Goal: Task Accomplishment & Management: Manage account settings

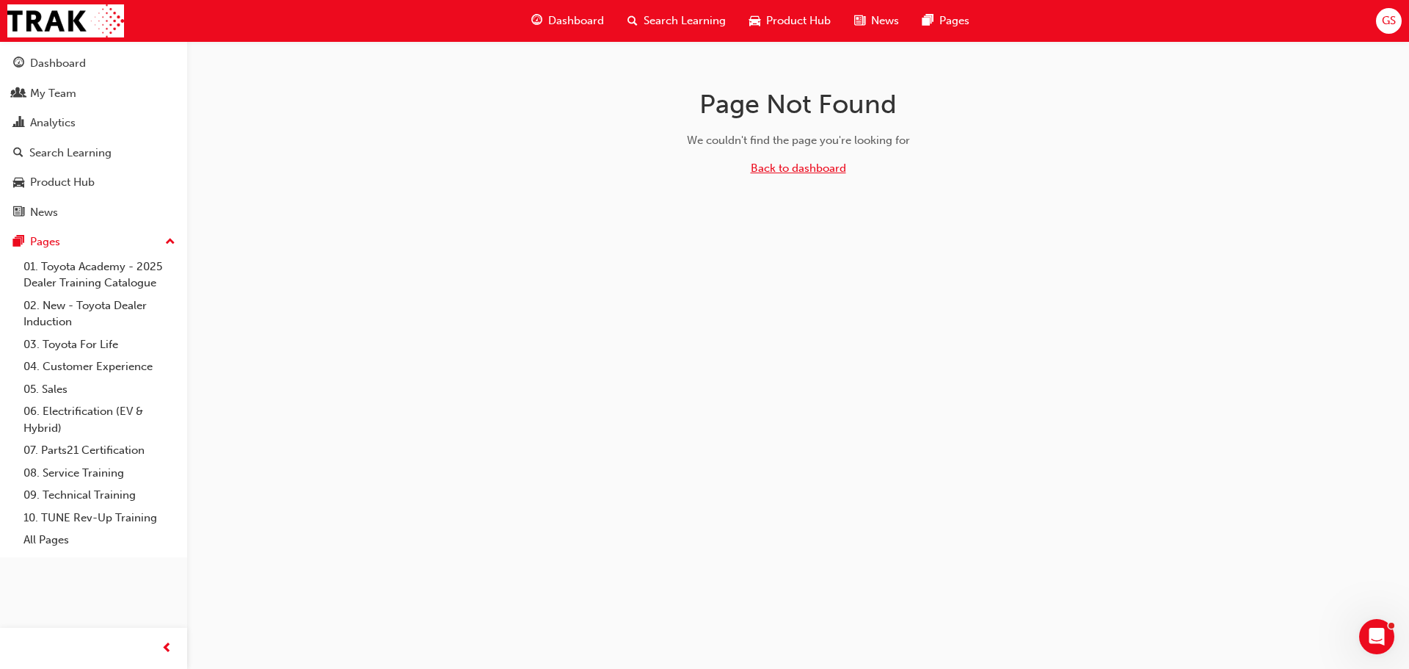
click at [774, 167] on link "Back to dashboard" at bounding box center [798, 168] width 95 height 13
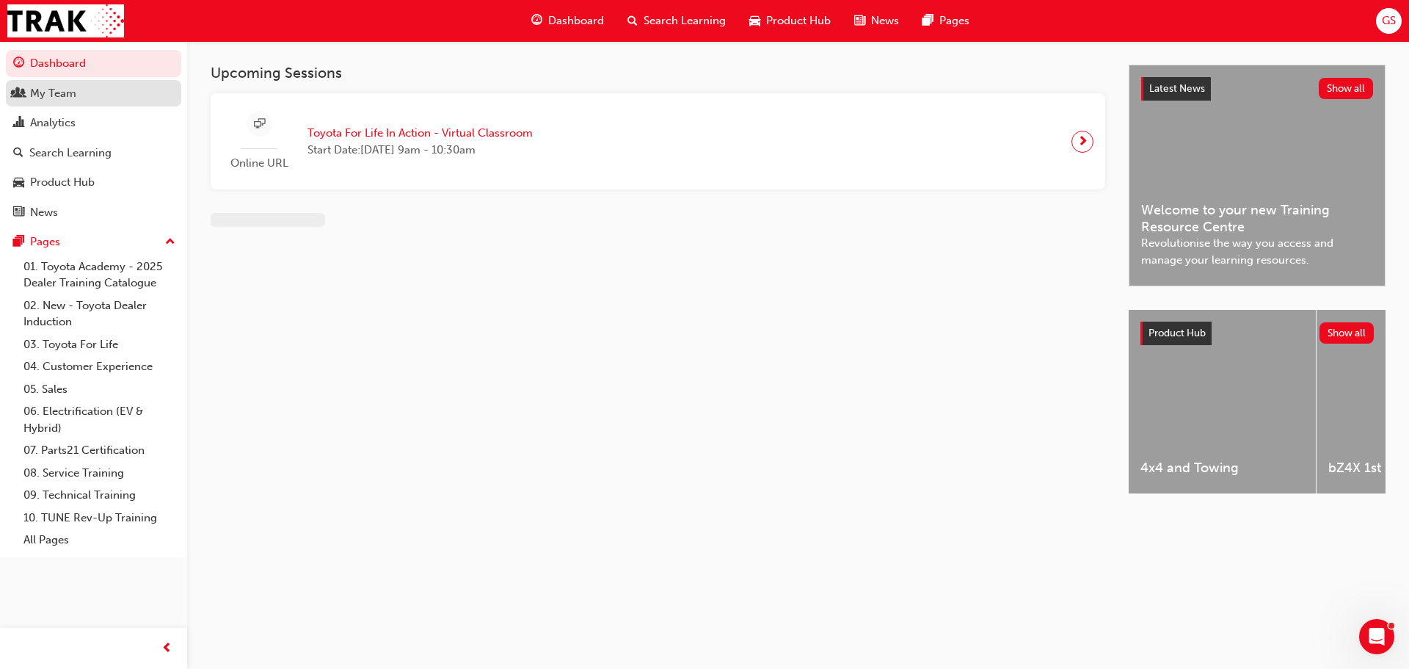
click at [54, 91] on div "My Team" at bounding box center [53, 93] width 46 height 17
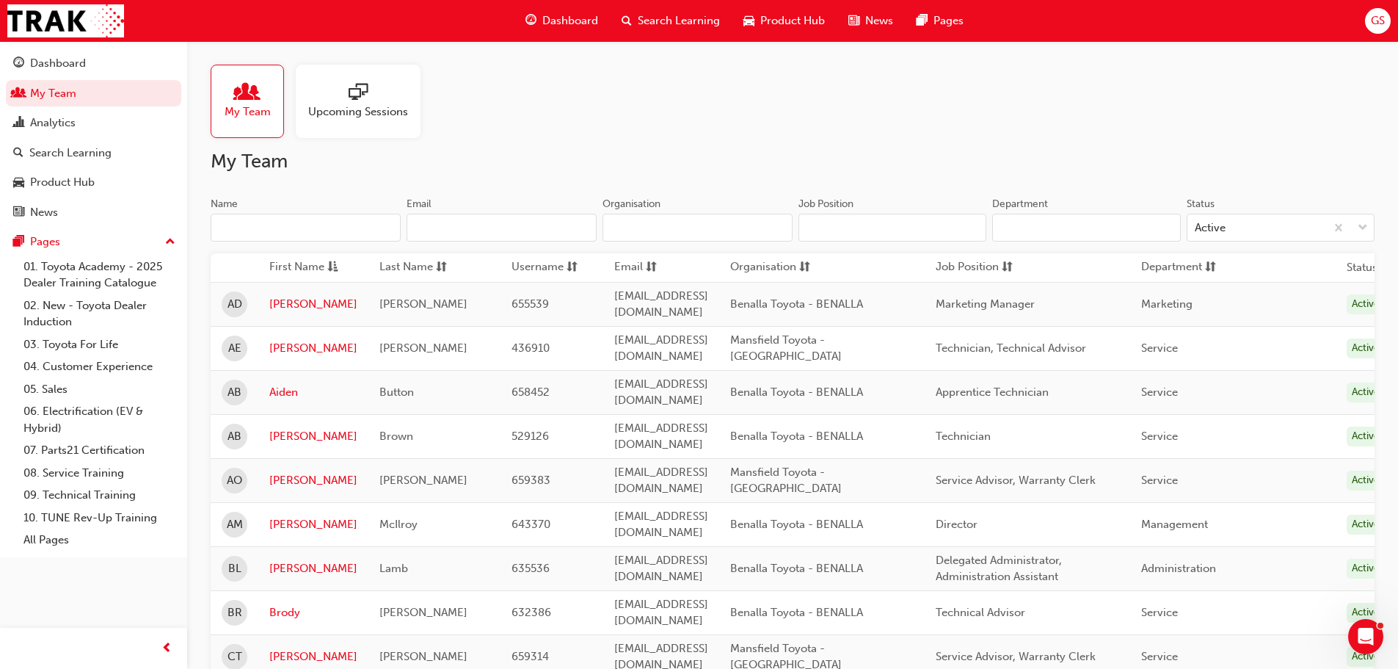
click at [438, 268] on span "sorting-icon" at bounding box center [441, 267] width 11 height 18
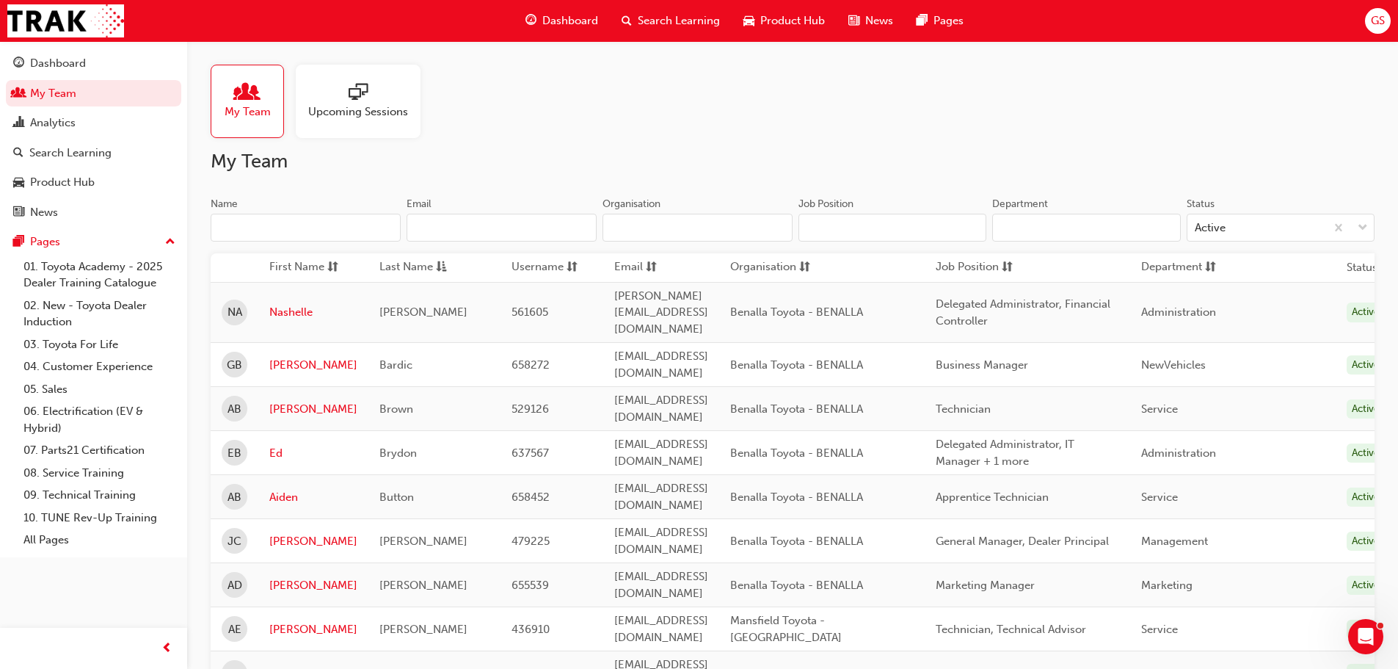
click at [361, 104] on span "sessionType_ONLINE_URL-icon" at bounding box center [358, 93] width 19 height 21
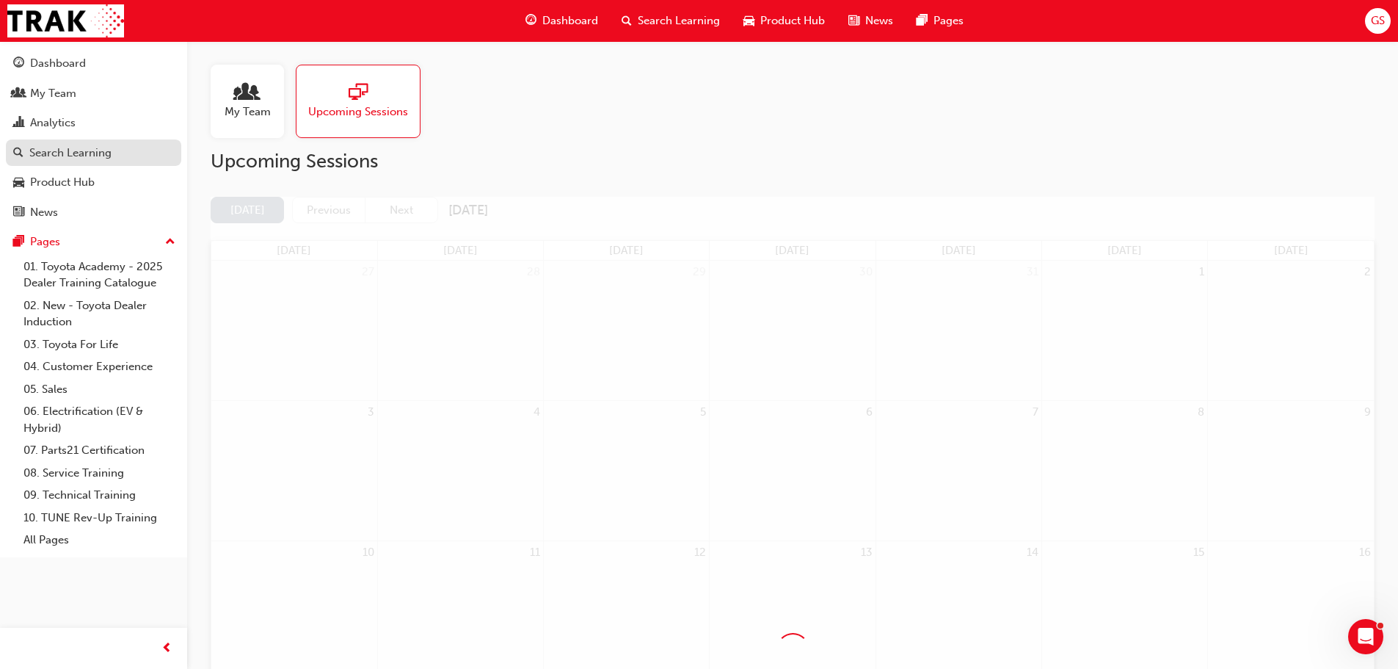
click at [76, 153] on div "Search Learning" at bounding box center [70, 153] width 82 height 17
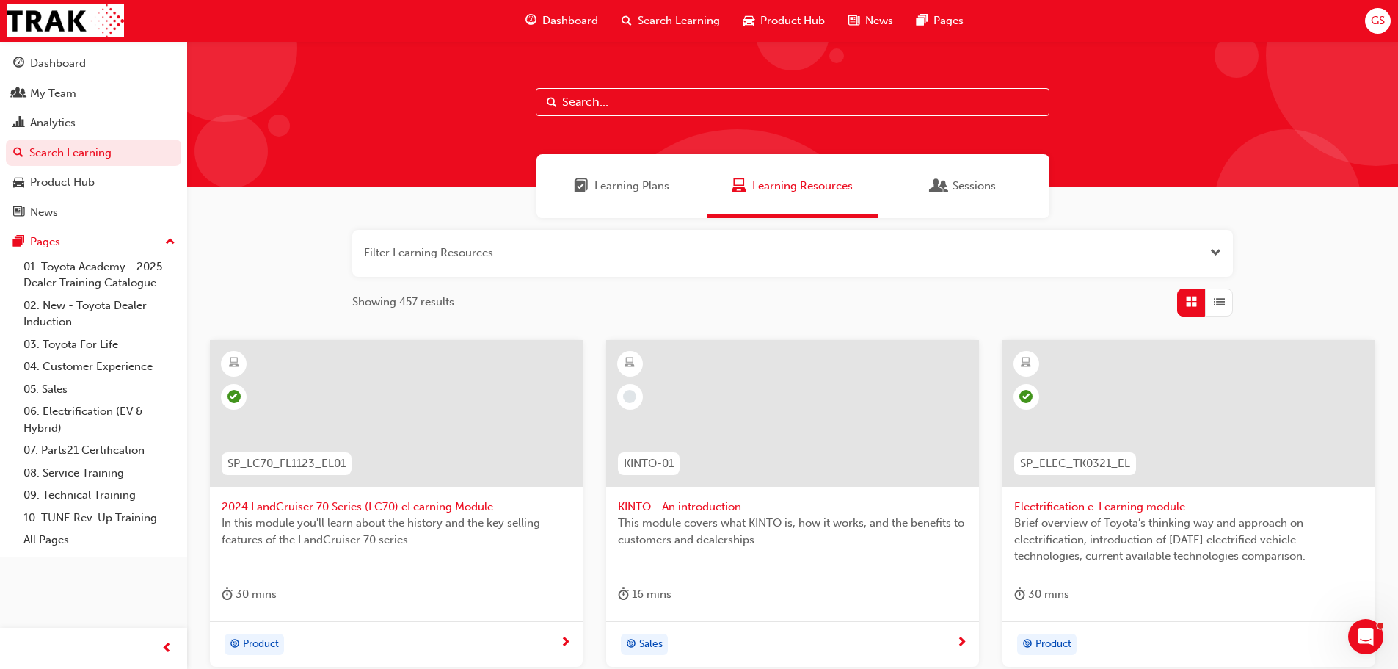
click at [965, 190] on span "Sessions" at bounding box center [974, 186] width 43 height 17
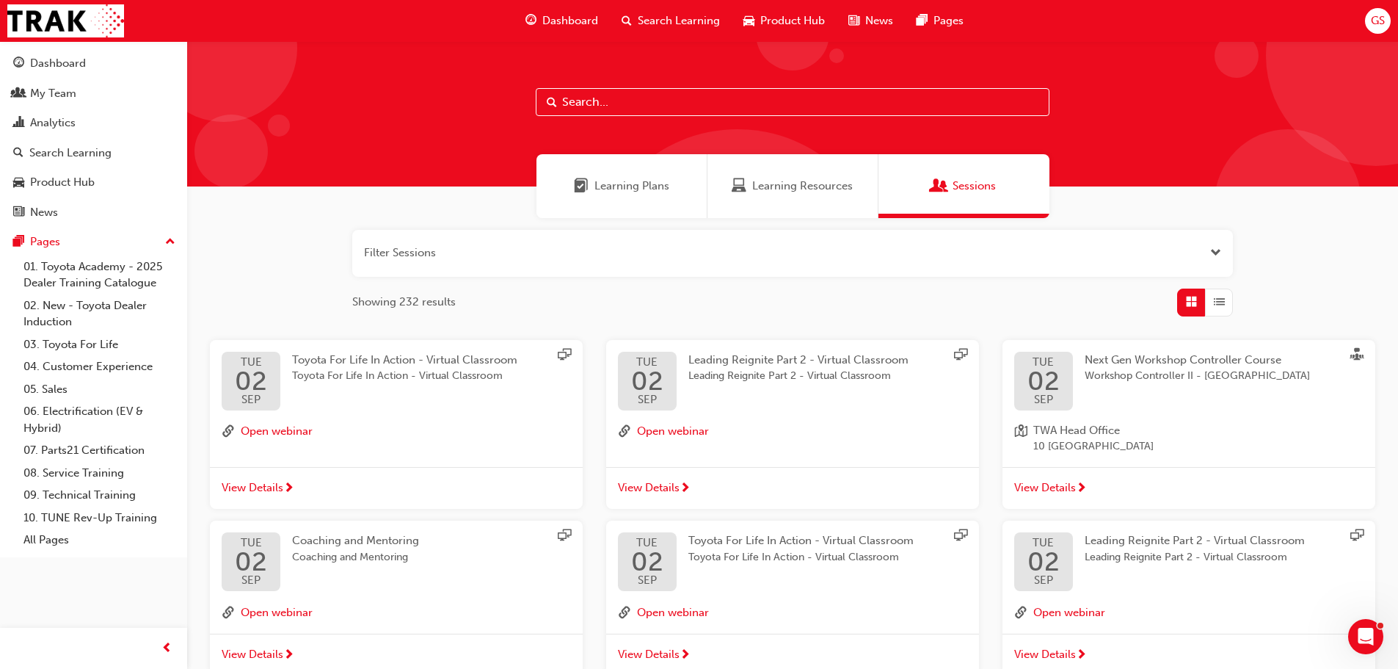
click at [635, 113] on input "text" at bounding box center [793, 102] width 514 height 28
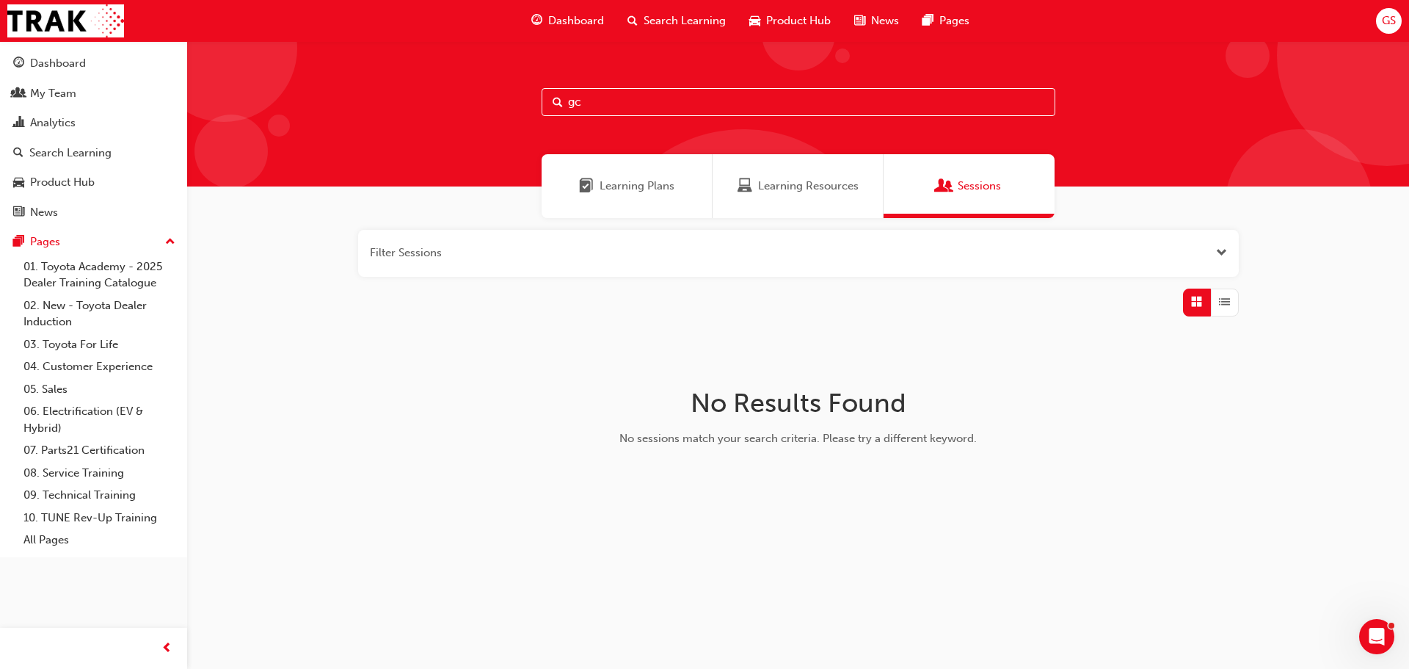
type input "g"
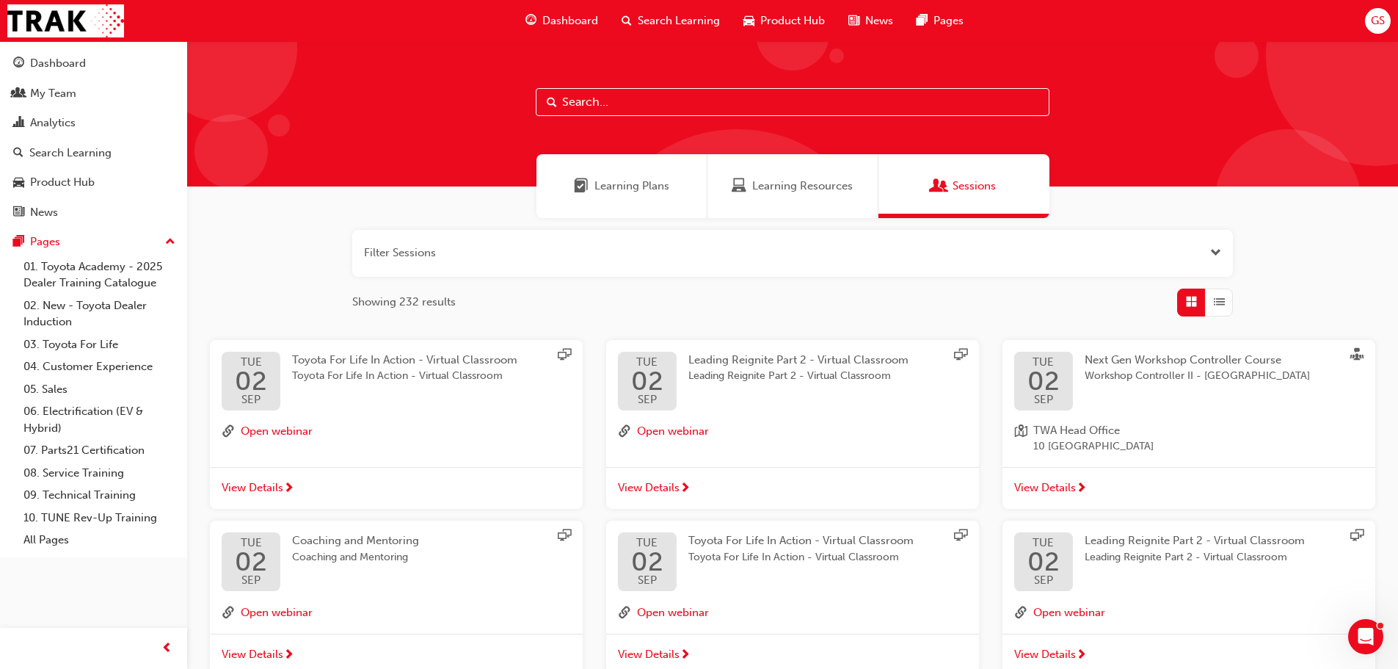
click at [58, 46] on div "Dashboard My Team Analytics Search Learning Product Hub News Pages Pages 01. To…" at bounding box center [93, 299] width 187 height 516
click at [60, 69] on div "Dashboard" at bounding box center [58, 63] width 56 height 17
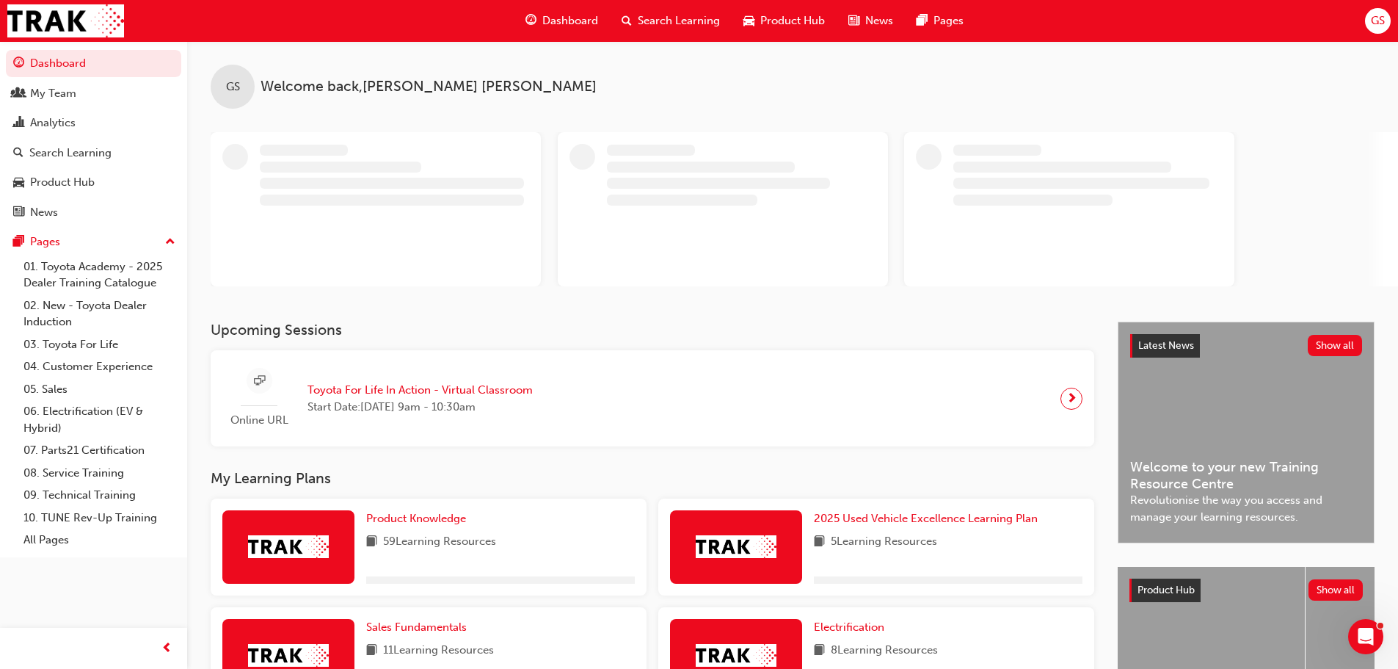
click at [677, 15] on span "Search Learning" at bounding box center [679, 20] width 82 height 17
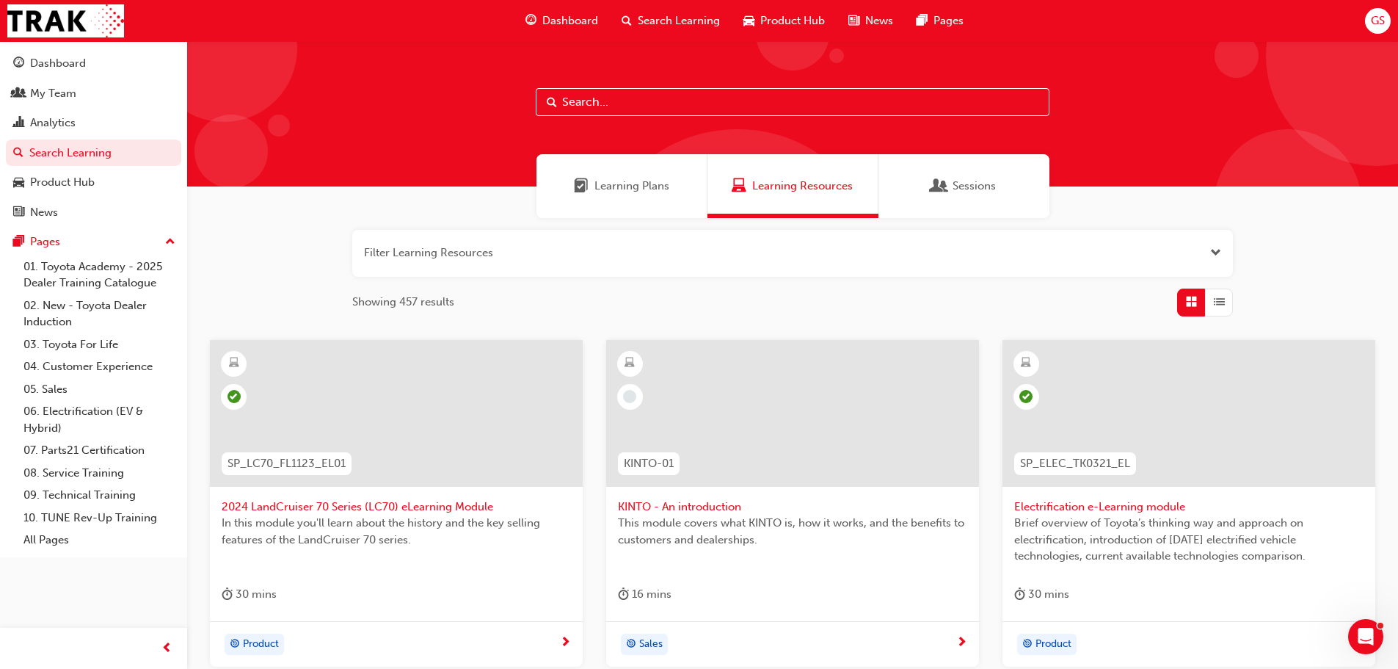
click at [483, 251] on button "button" at bounding box center [792, 253] width 881 height 47
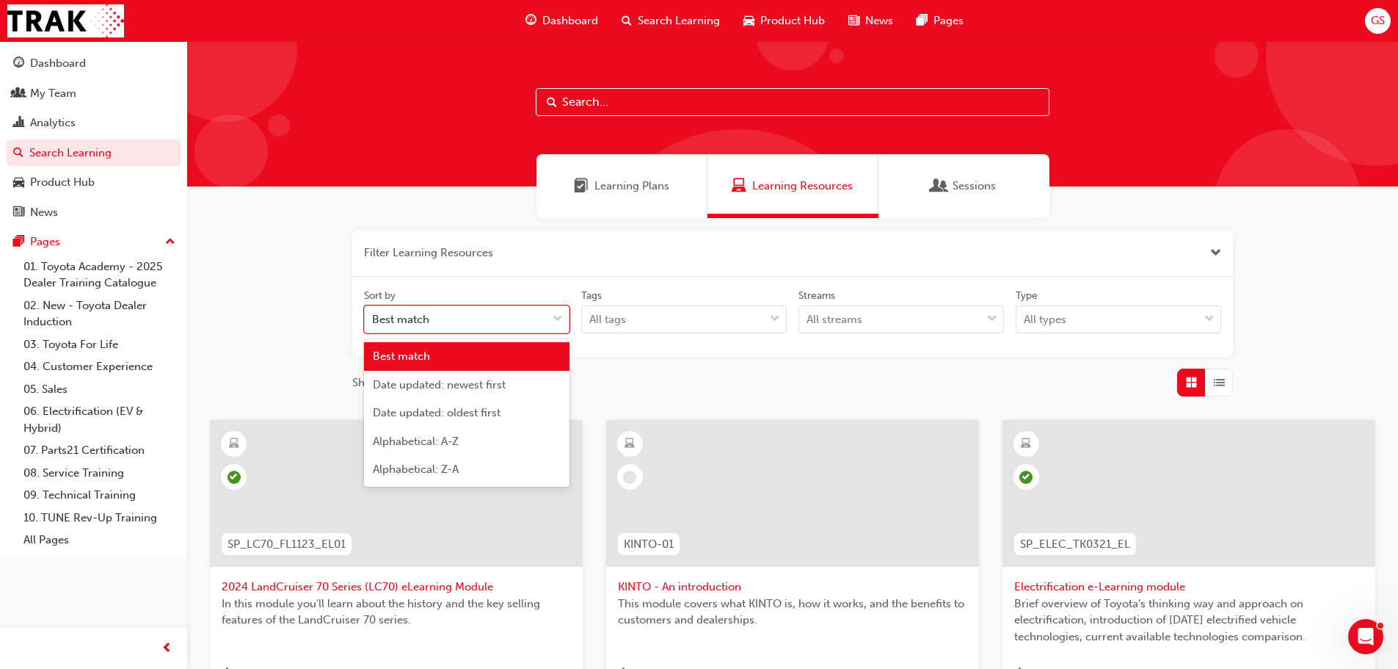
click at [465, 318] on div "Best match" at bounding box center [456, 320] width 182 height 26
click at [374, 318] on input "Sort by option Best match focused, 1 of 5. 5 results available. Use Up and Down…" at bounding box center [372, 319] width 1 height 12
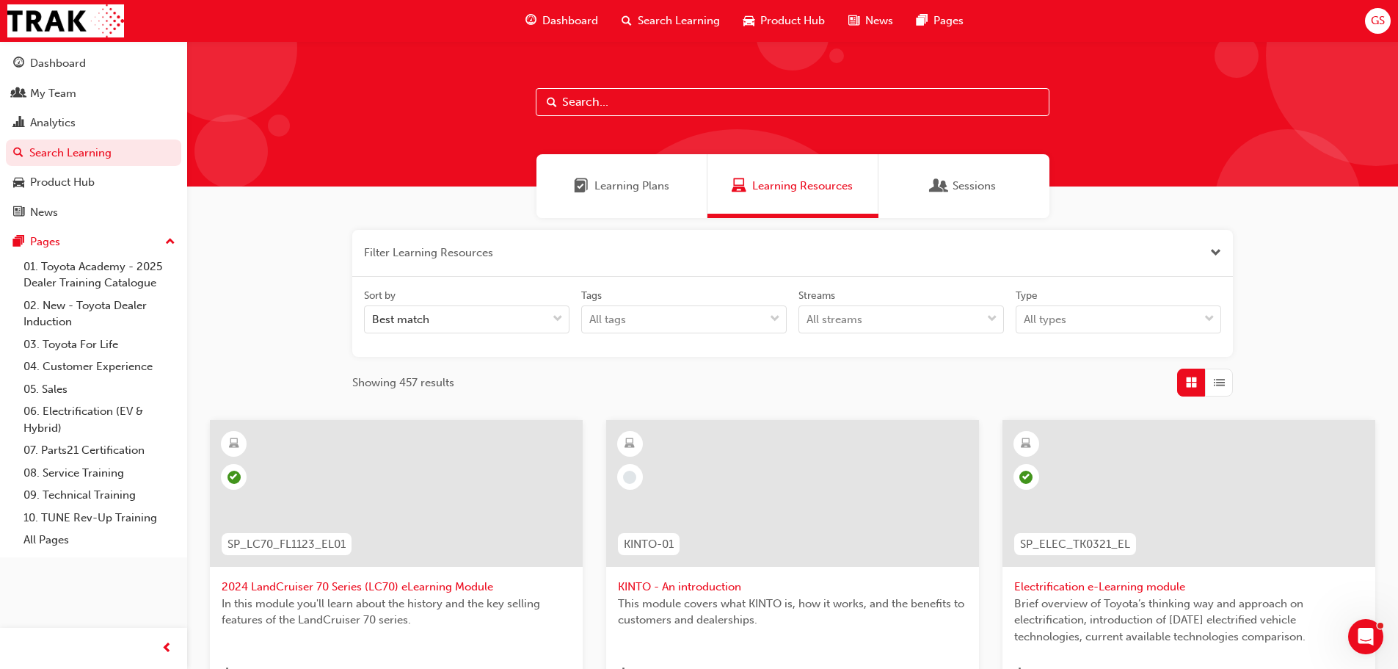
click at [733, 341] on div "Sort by Best match Tags All tags Streams All streams Type All types" at bounding box center [792, 317] width 869 height 57
click at [607, 81] on div at bounding box center [792, 113] width 1211 height 145
click at [606, 91] on input "text" at bounding box center [793, 102] width 514 height 28
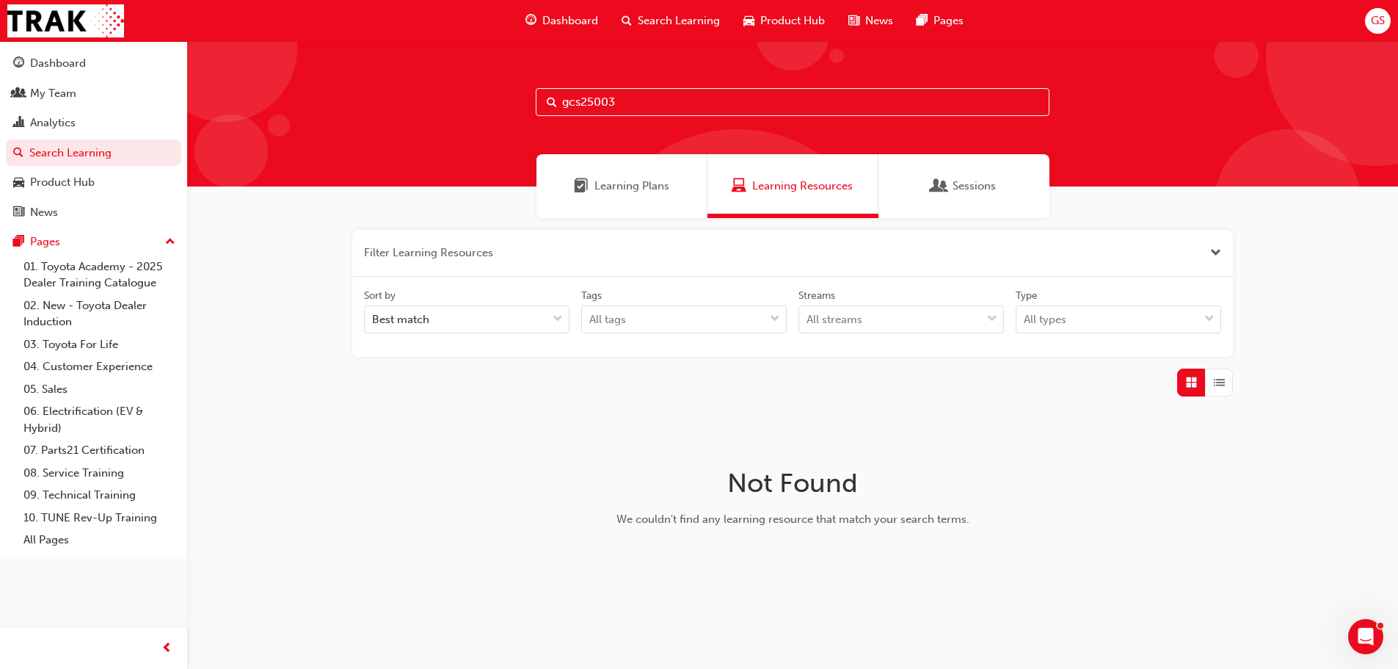
drag, startPoint x: 623, startPoint y: 100, endPoint x: 352, endPoint y: 59, distance: 274.7
click at [340, 52] on div "gcs25003" at bounding box center [792, 113] width 1211 height 145
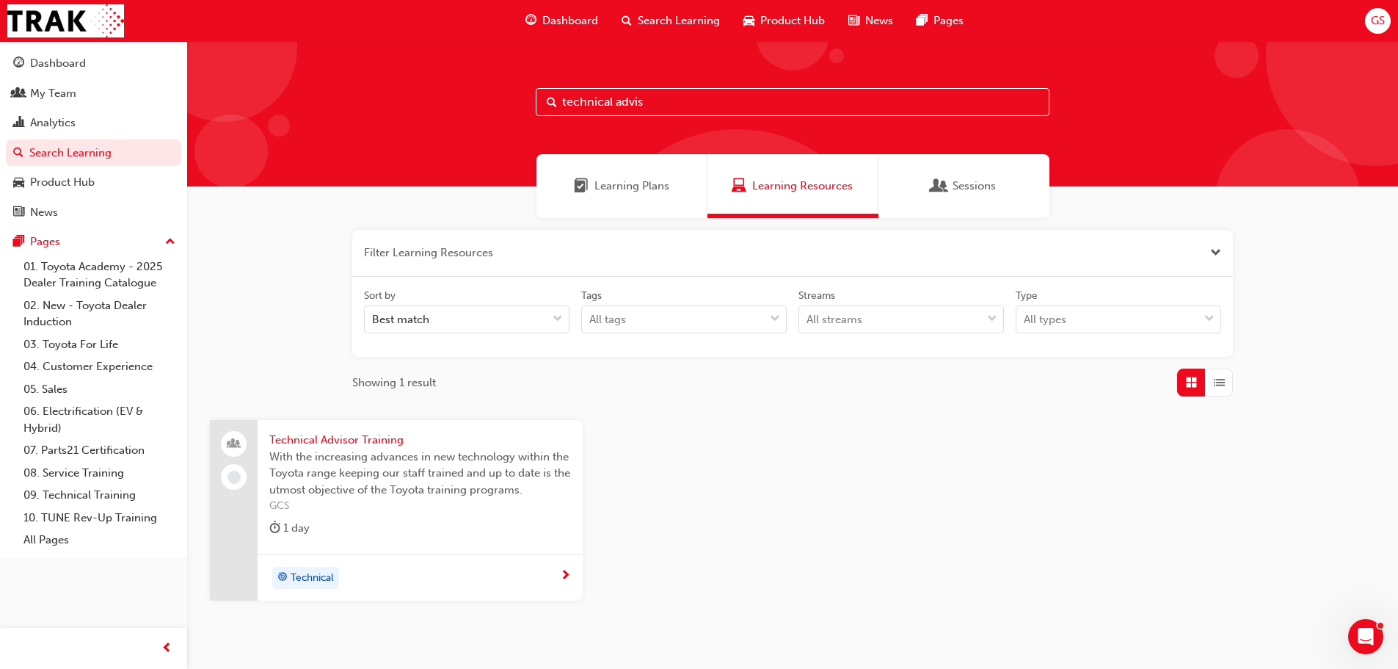
type input "technical advis"
click at [355, 435] on span "Technical Advisor Training" at bounding box center [420, 440] width 302 height 17
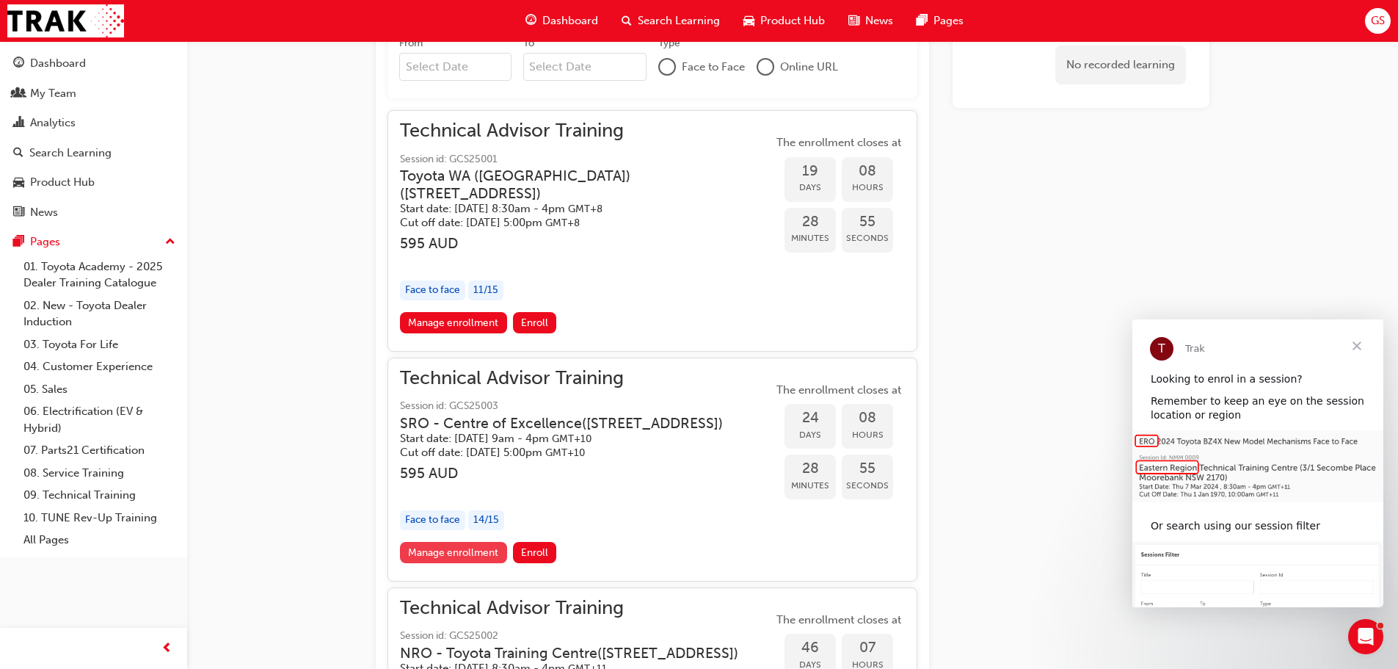
click at [461, 563] on link "Manage enrollment" at bounding box center [453, 552] width 107 height 21
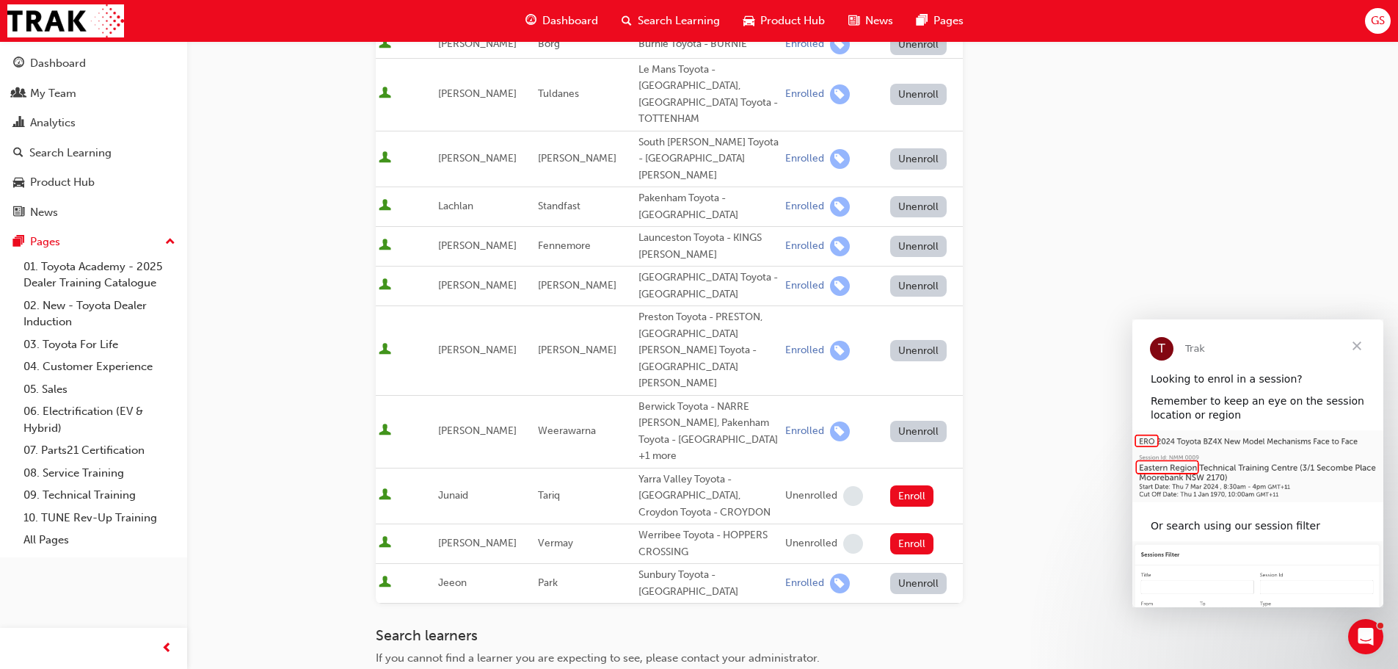
scroll to position [587, 0]
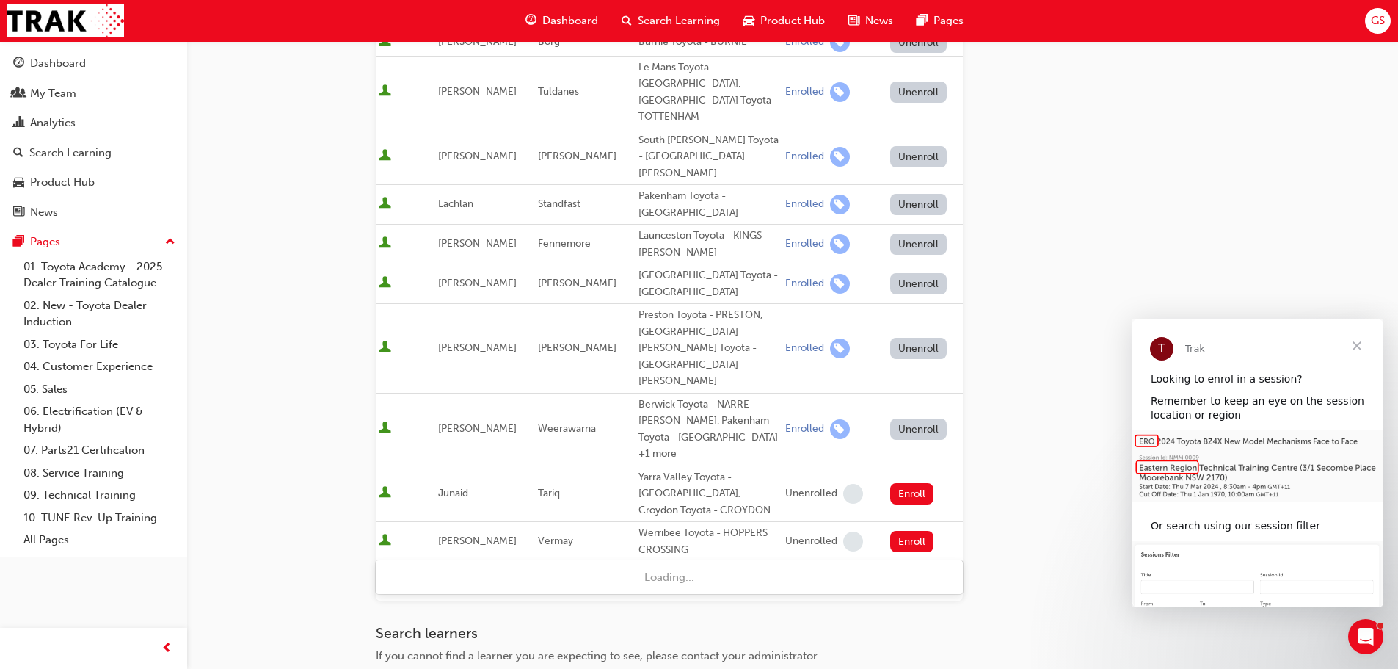
type input "morne"
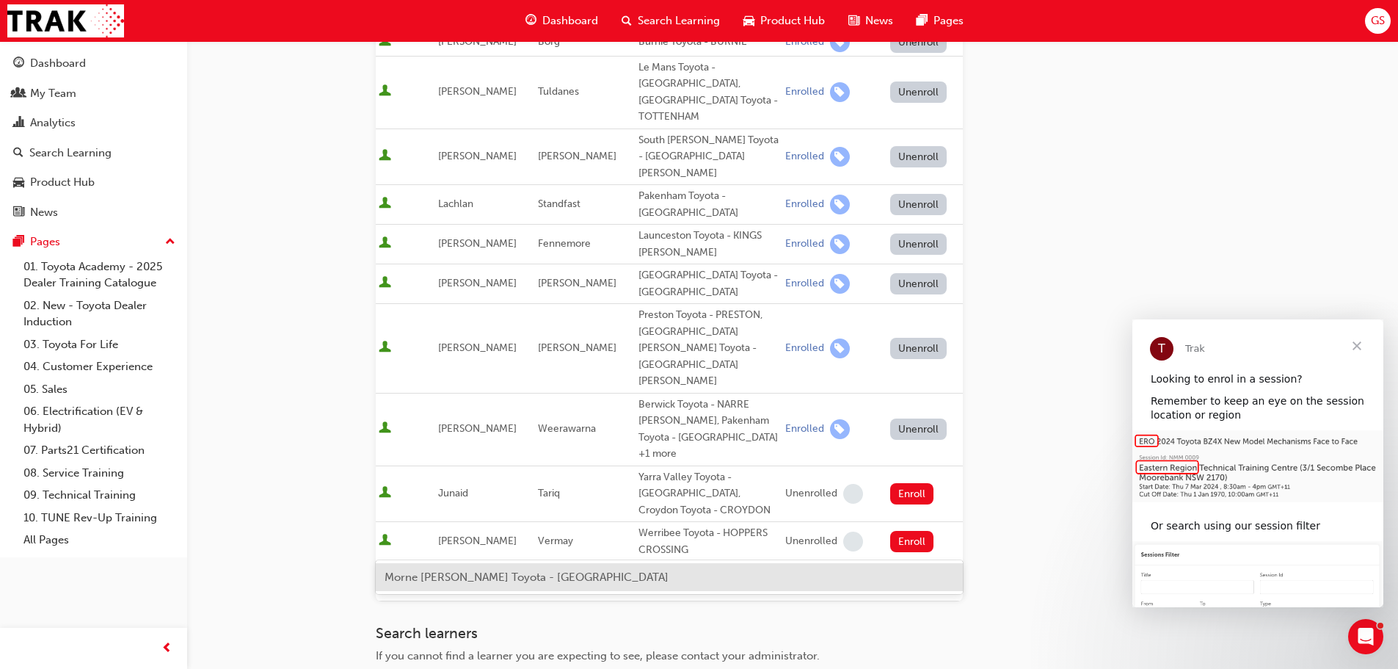
click at [471, 581] on span "Morne [PERSON_NAME] Toyota - [GEOGRAPHIC_DATA]" at bounding box center [527, 576] width 284 height 13
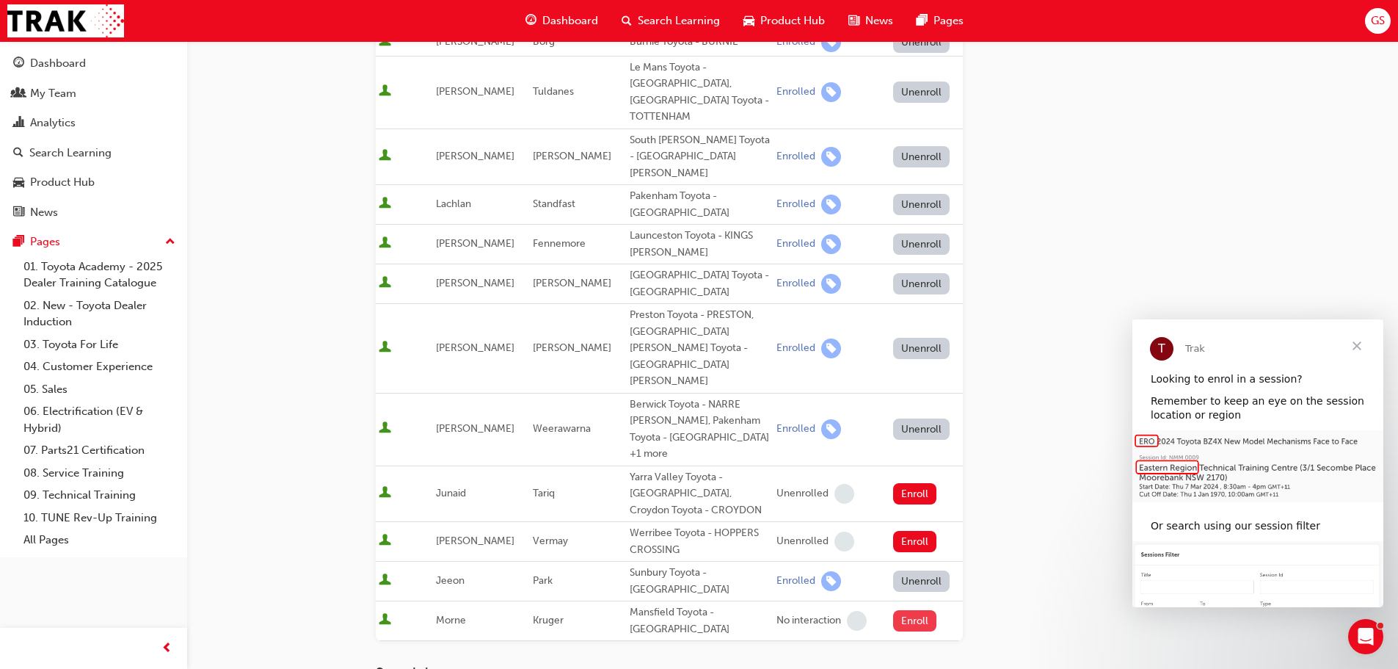
click at [907, 610] on button "Enroll" at bounding box center [915, 620] width 44 height 21
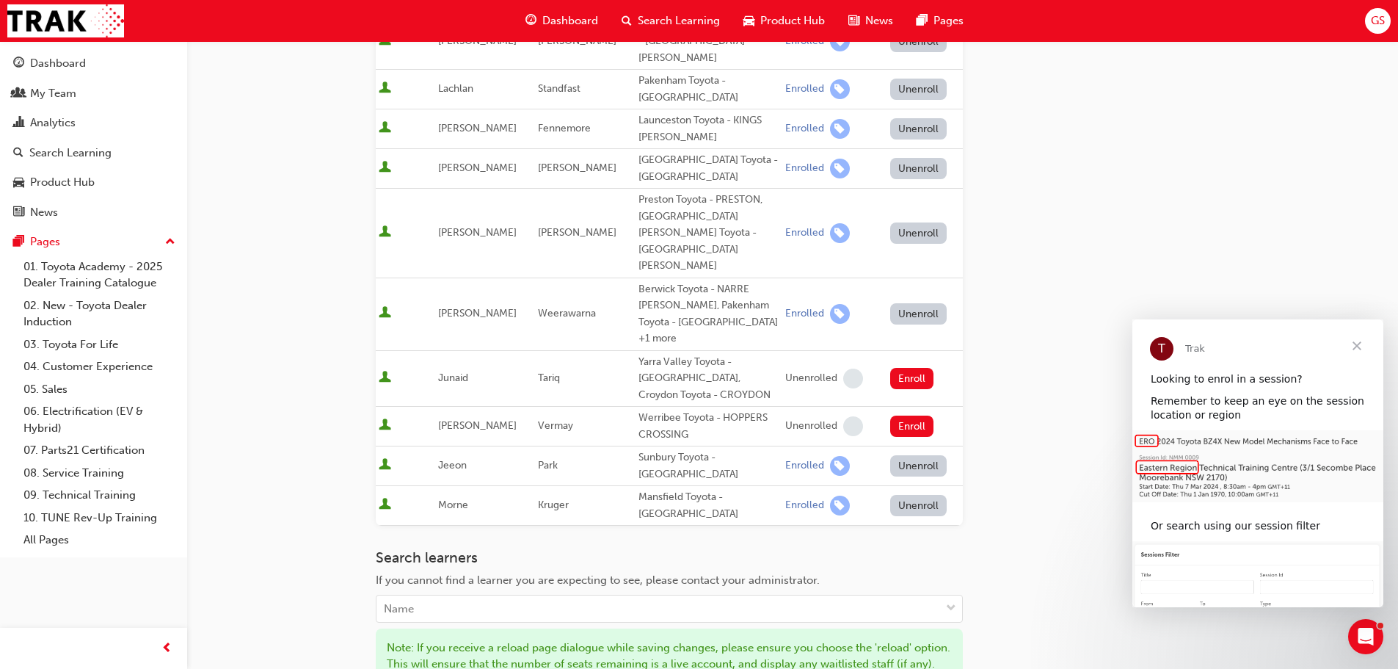
scroll to position [817, 0]
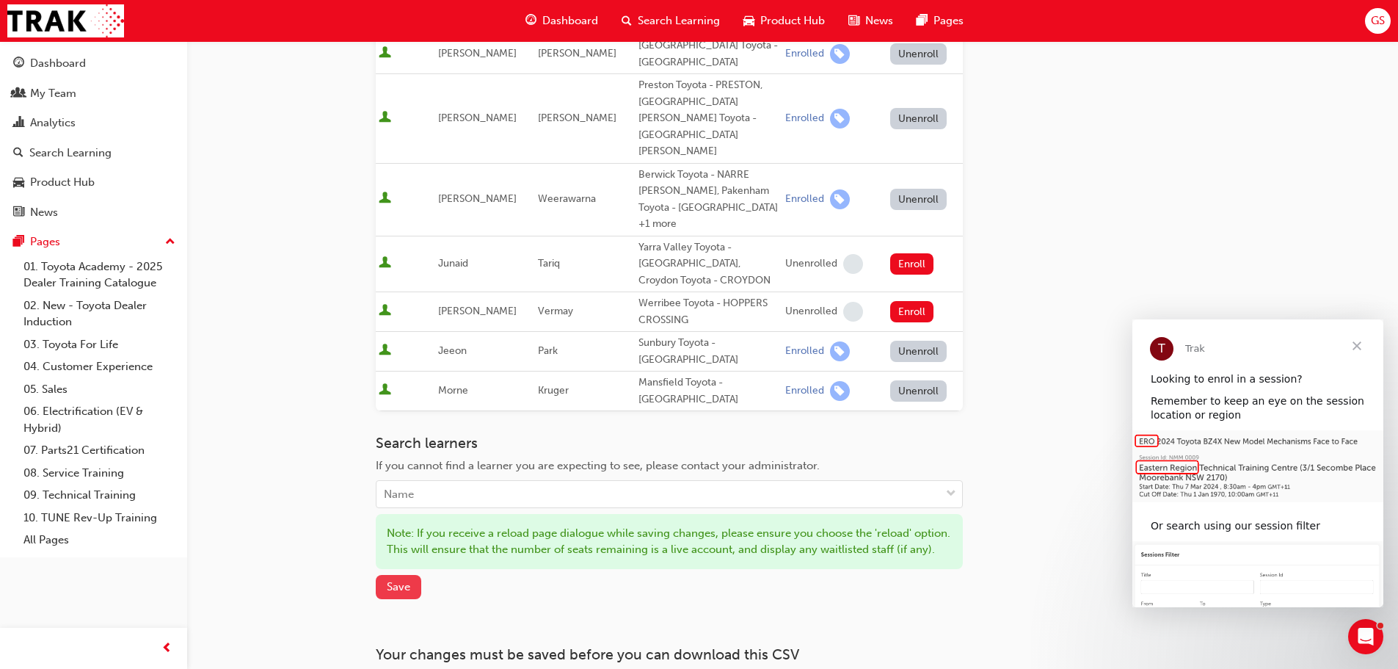
click at [391, 580] on span "Save" at bounding box center [398, 586] width 23 height 13
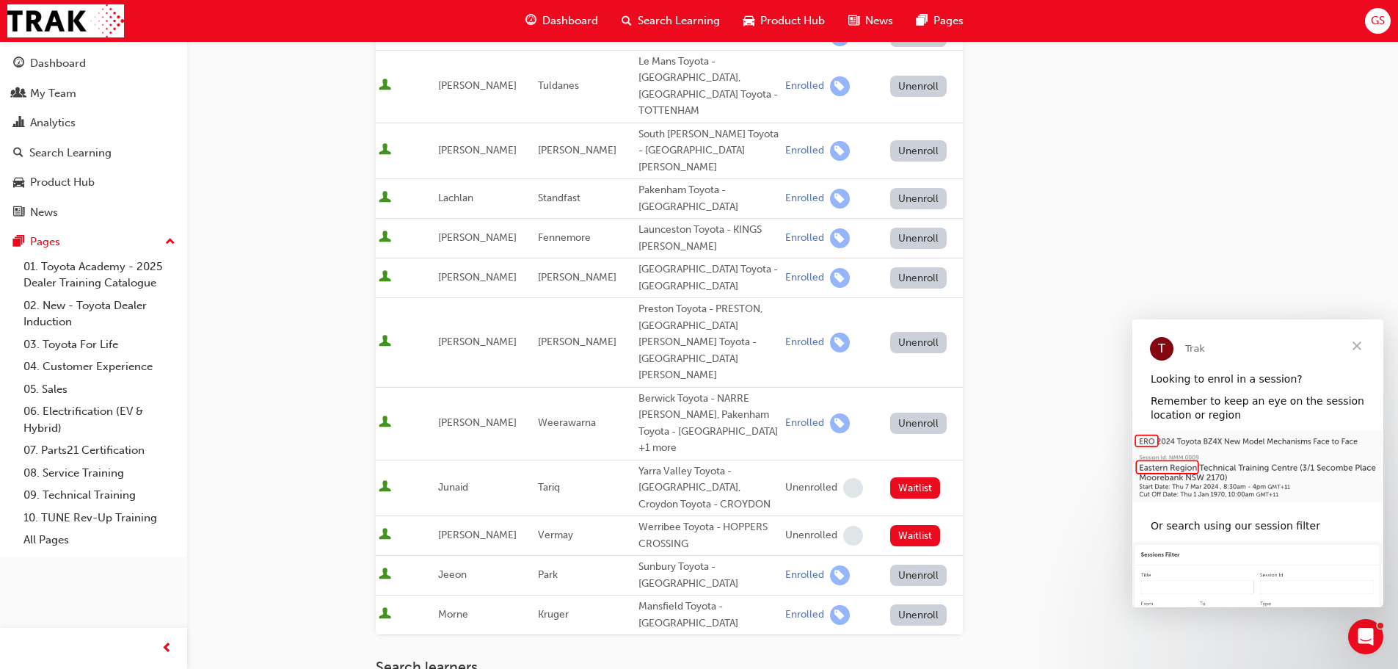
scroll to position [740, 0]
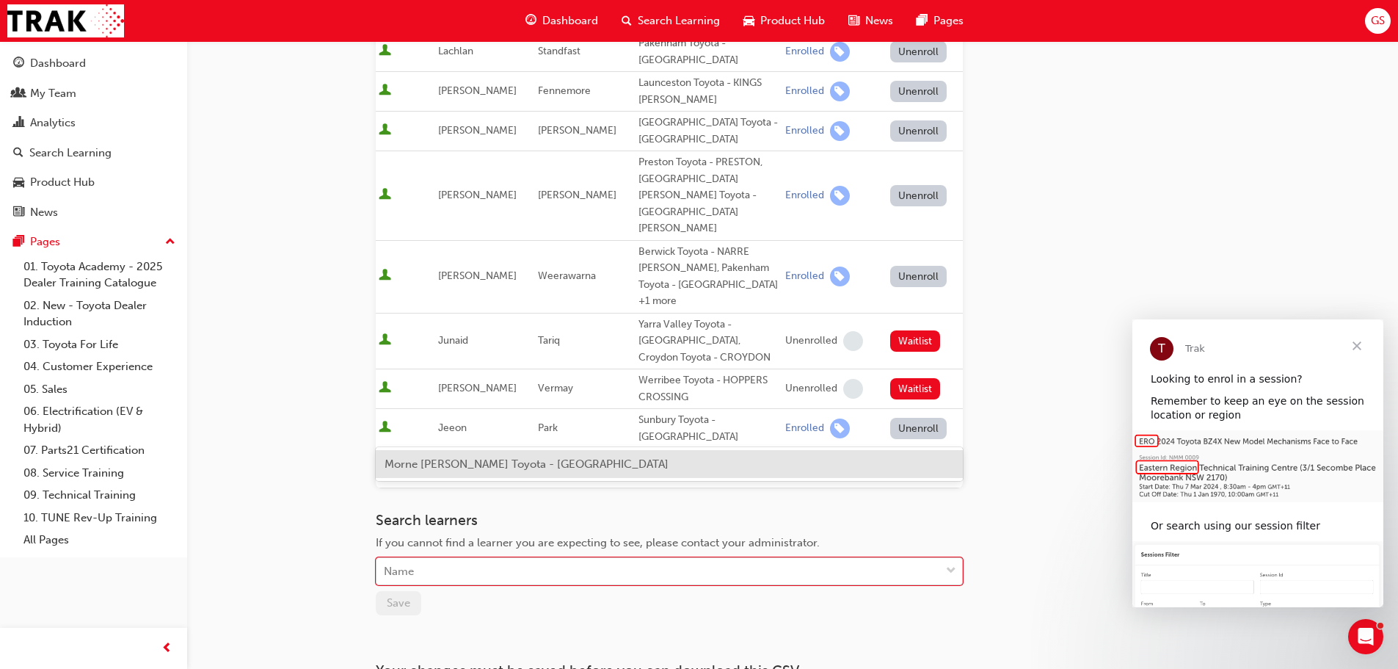
click at [452, 559] on div "Name" at bounding box center [659, 572] width 564 height 26
type input "a"
click at [326, 498] on div "Go to session detail page Manage enrollment for Technical Advisor Training Star…" at bounding box center [699, 36] width 1398 height 1553
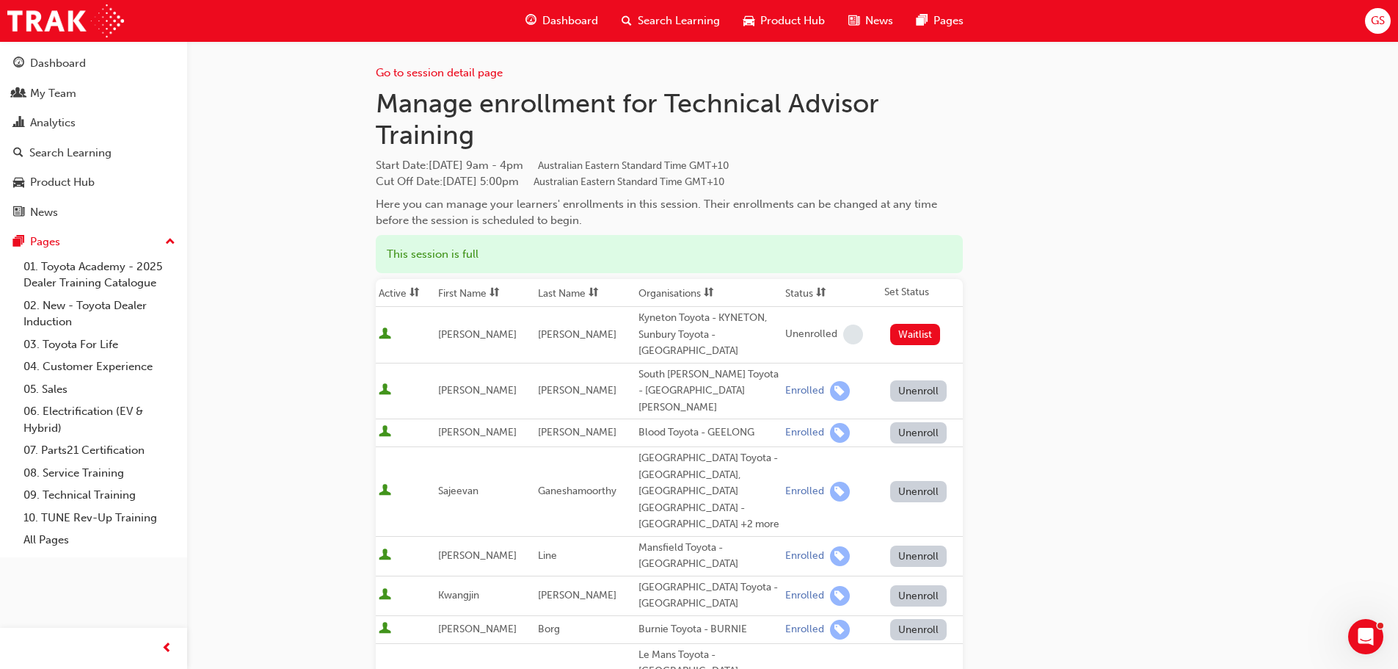
click at [909, 545] on button "Unenroll" at bounding box center [918, 555] width 57 height 21
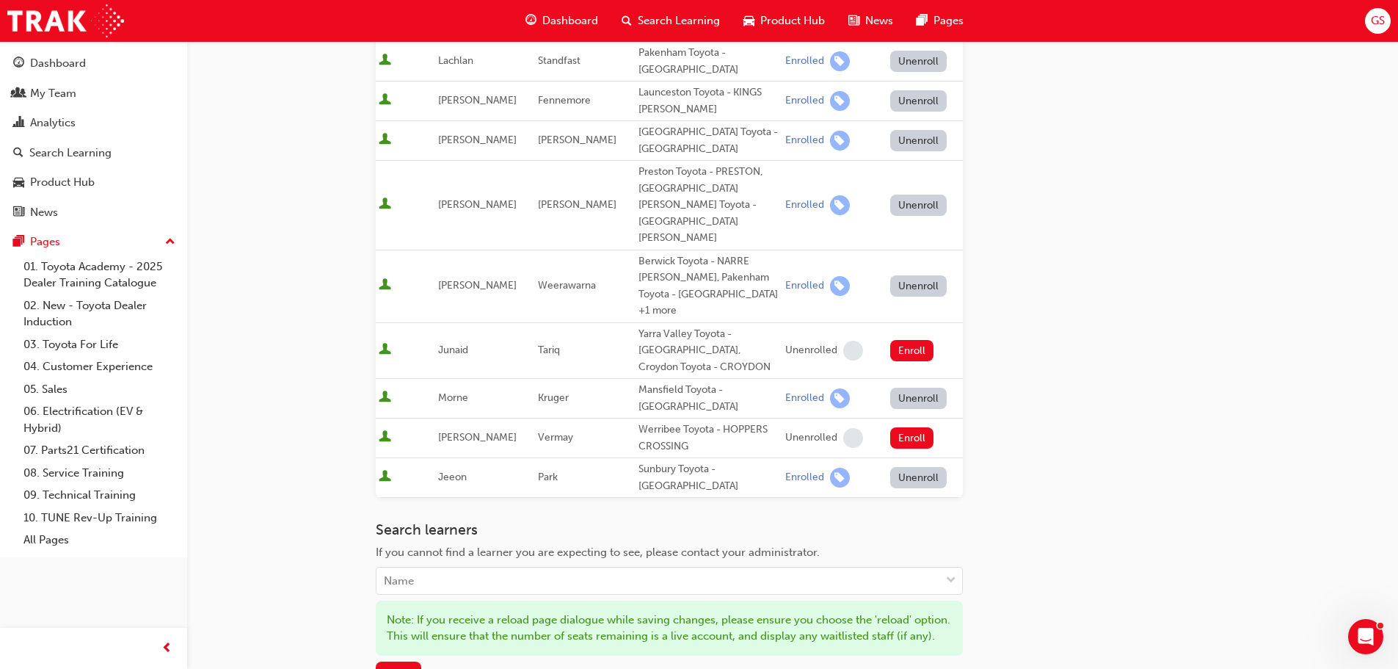
scroll to position [734, 0]
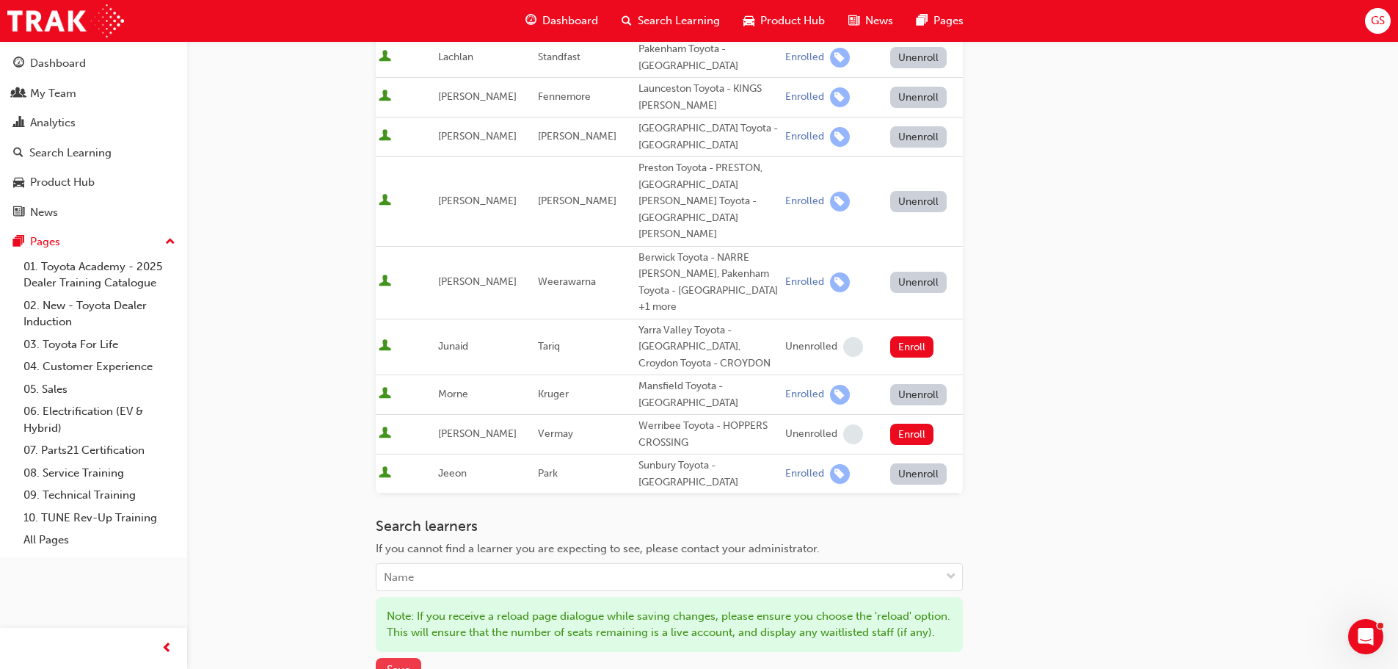
click at [409, 663] on span "Save" at bounding box center [398, 669] width 23 height 13
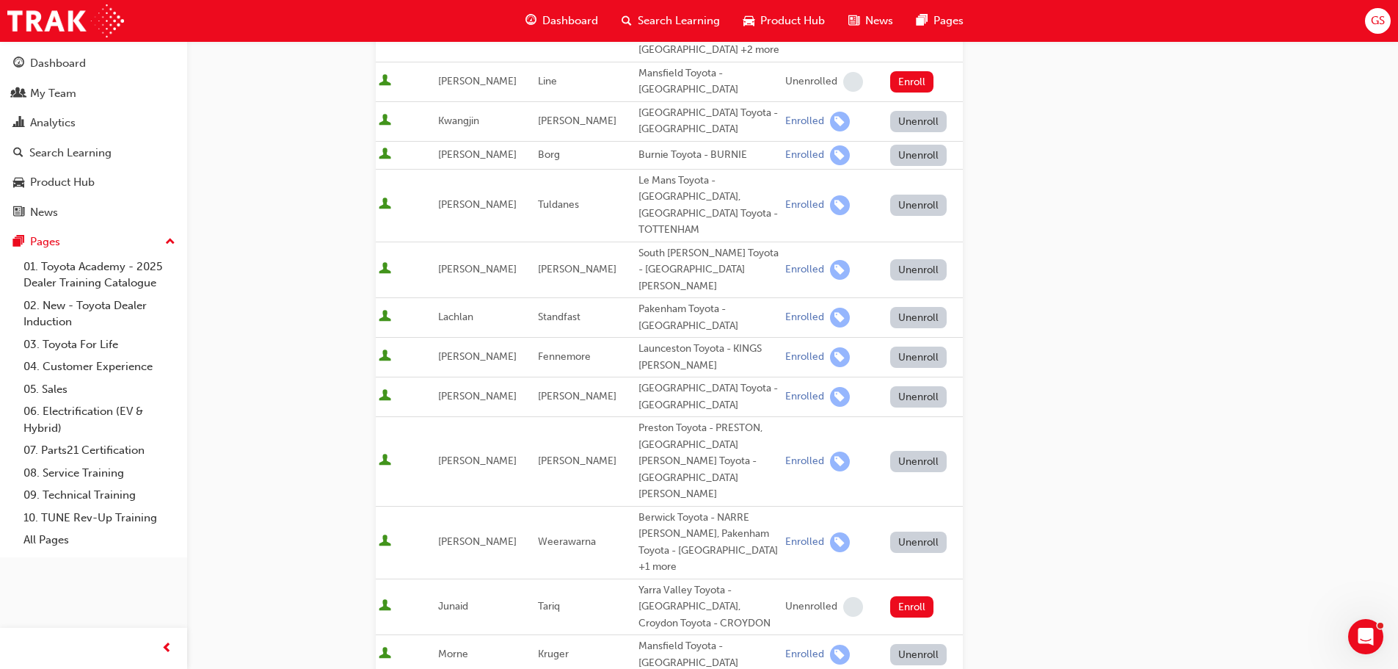
scroll to position [661, 0]
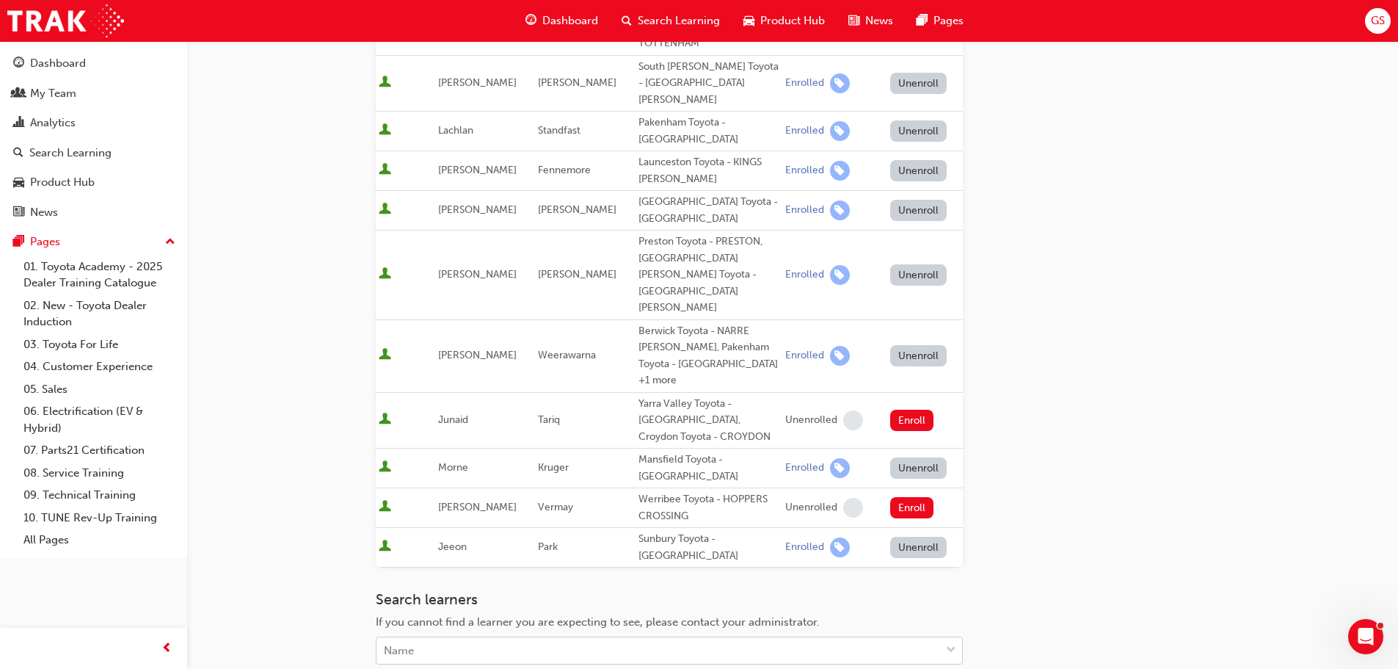
click at [410, 642] on div "Name" at bounding box center [399, 650] width 30 height 17
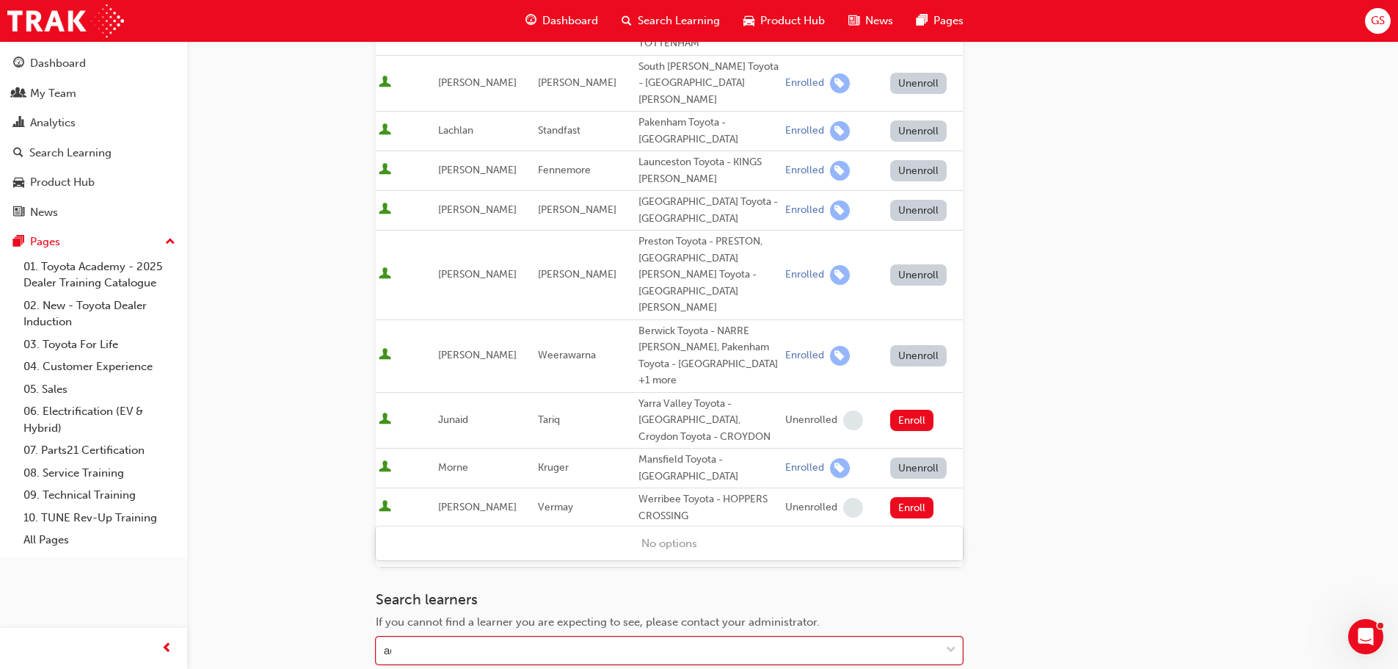
type input "ada"
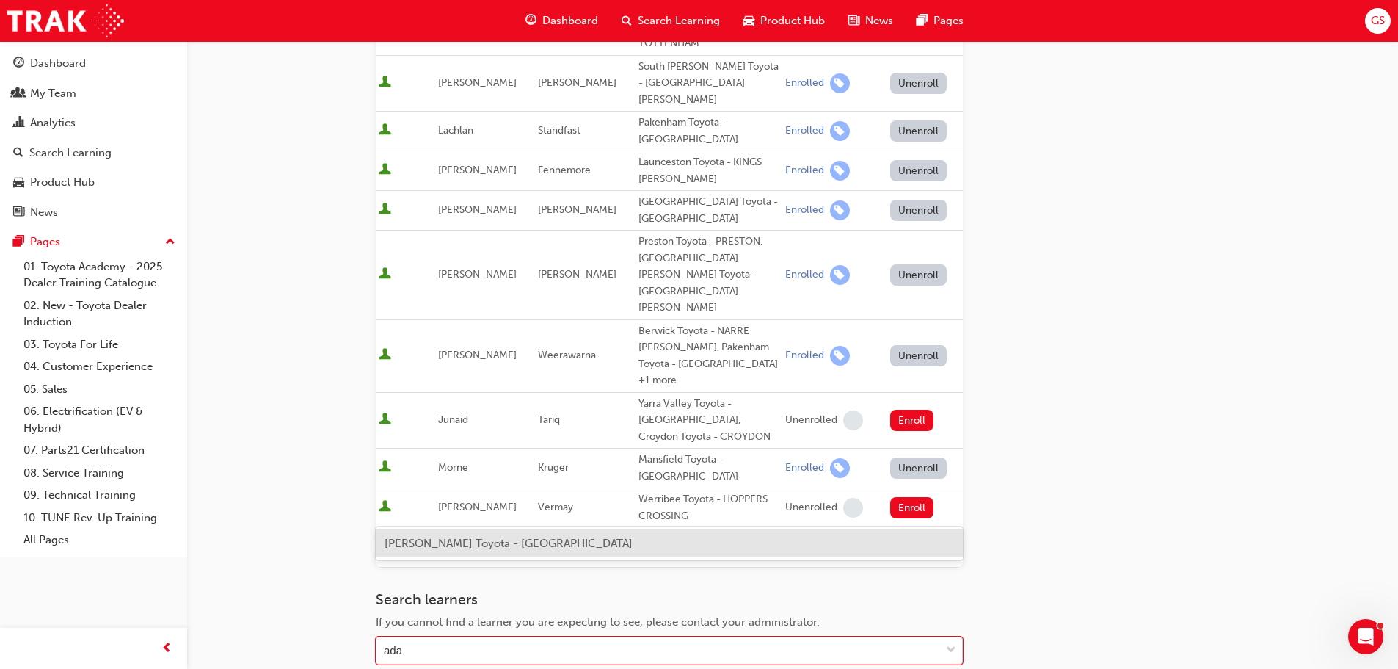
click at [425, 538] on span "[PERSON_NAME] Toyota - [GEOGRAPHIC_DATA]" at bounding box center [509, 543] width 248 height 13
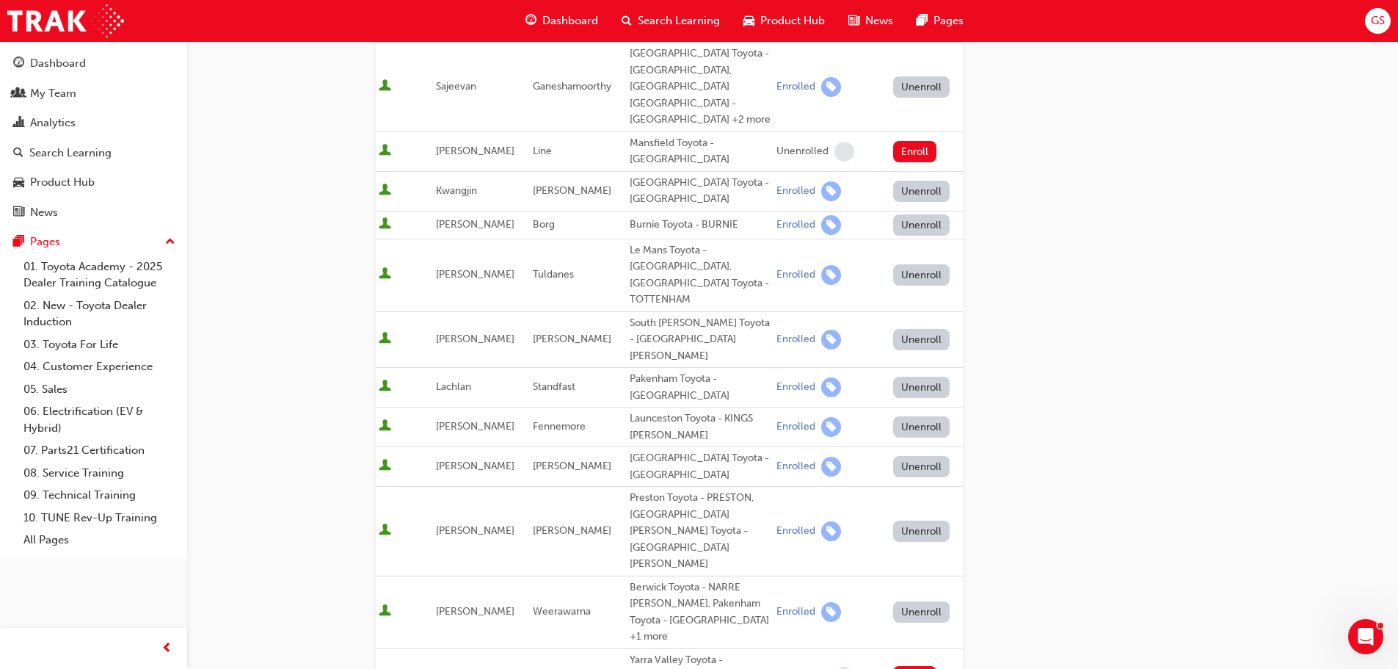
scroll to position [192, 0]
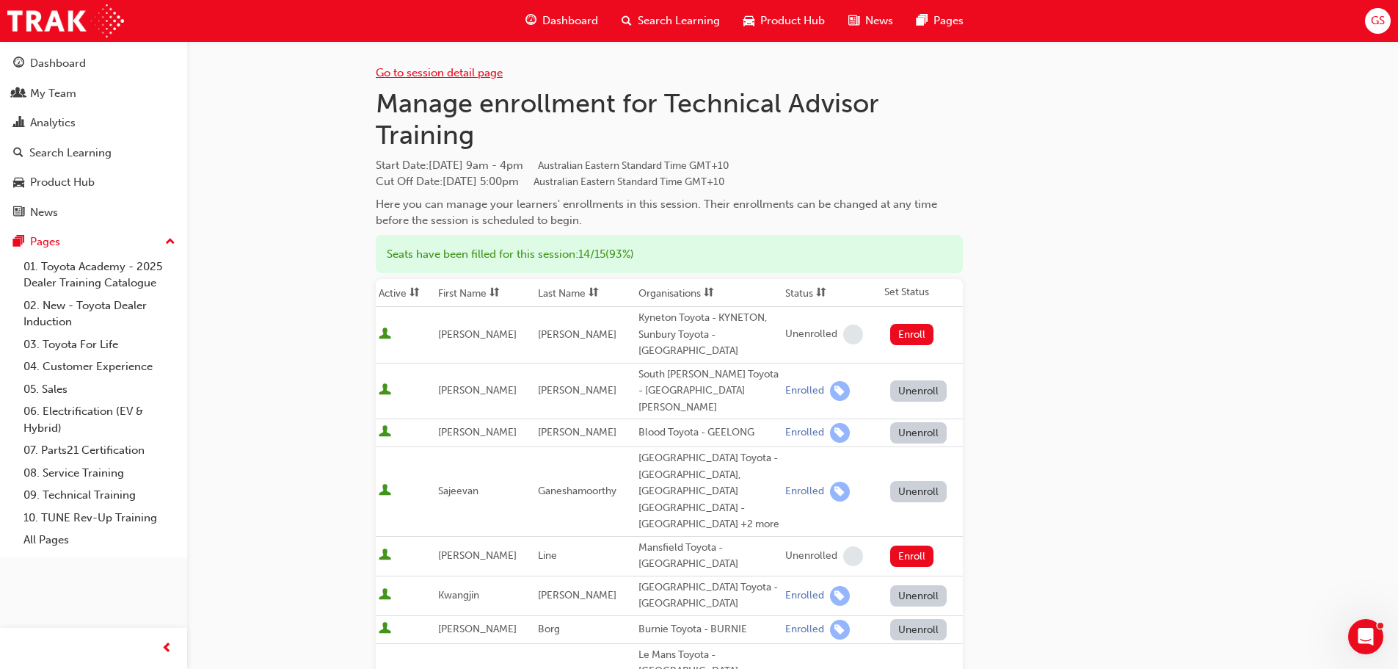
click at [419, 70] on link "Go to session detail page" at bounding box center [439, 72] width 127 height 13
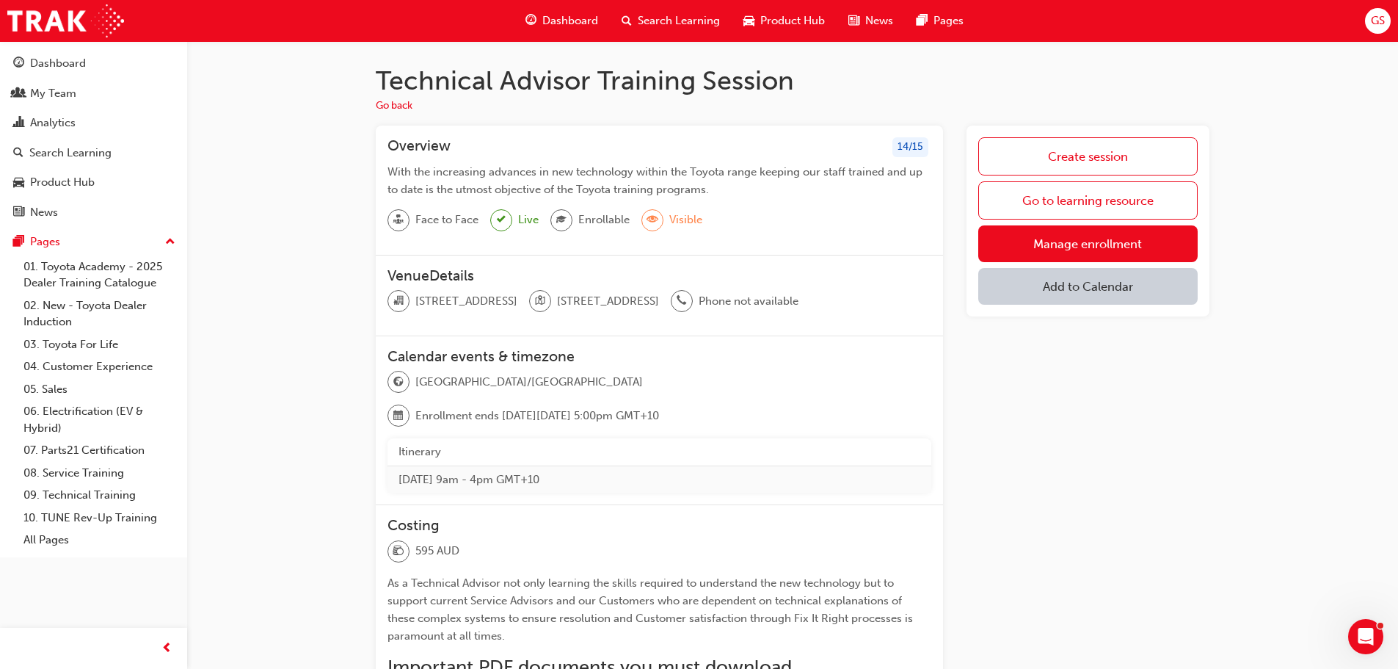
click at [565, 13] on span "Dashboard" at bounding box center [570, 20] width 56 height 17
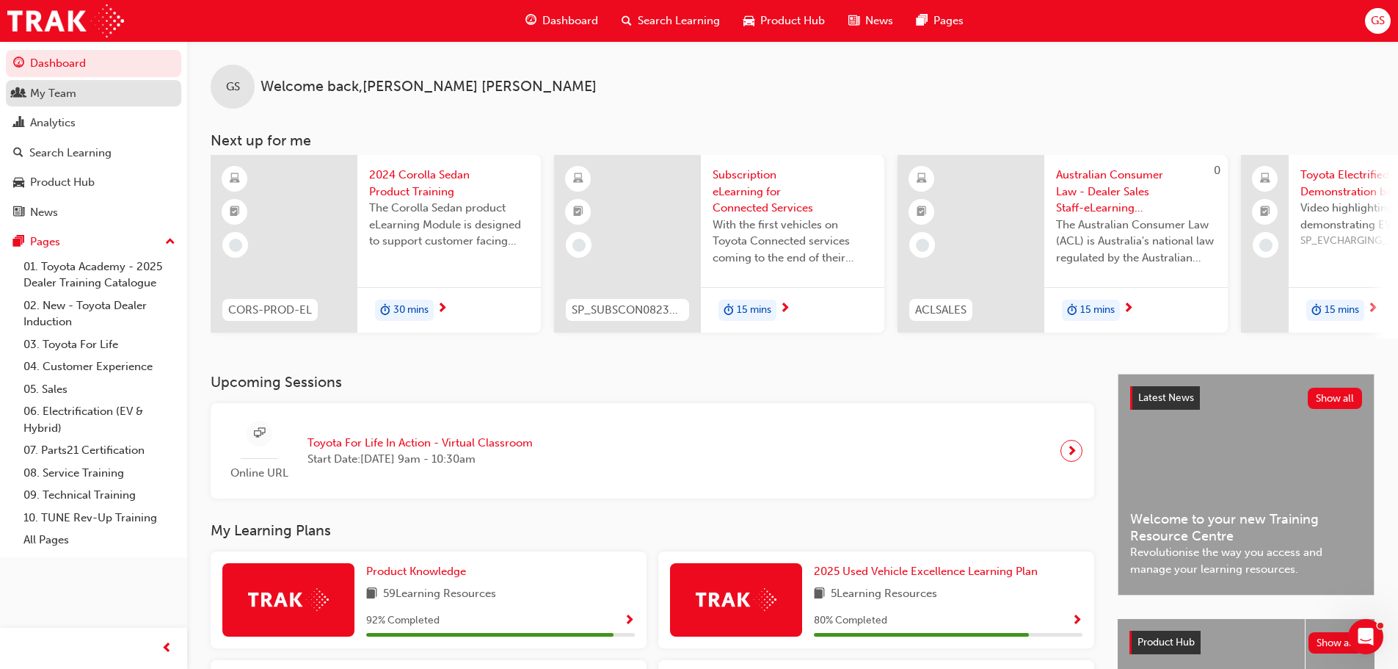
click at [51, 86] on div "My Team" at bounding box center [53, 93] width 46 height 17
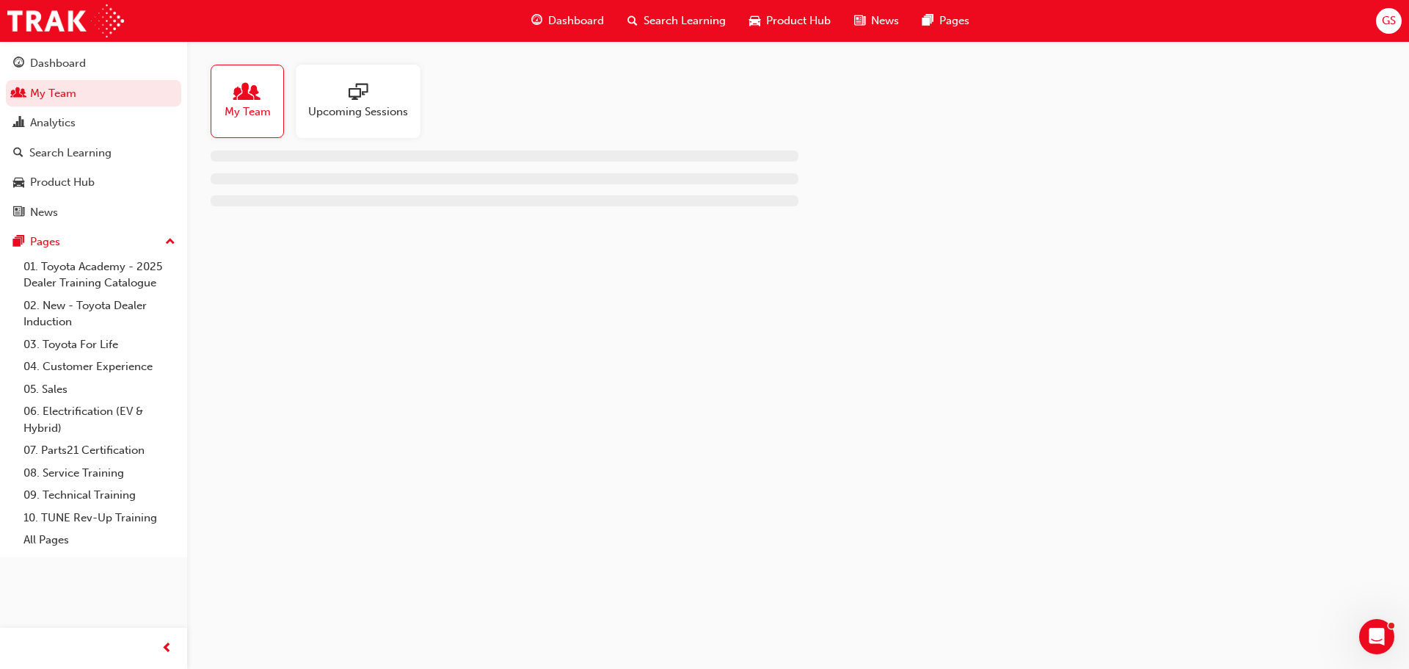
click at [385, 88] on div at bounding box center [358, 93] width 100 height 21
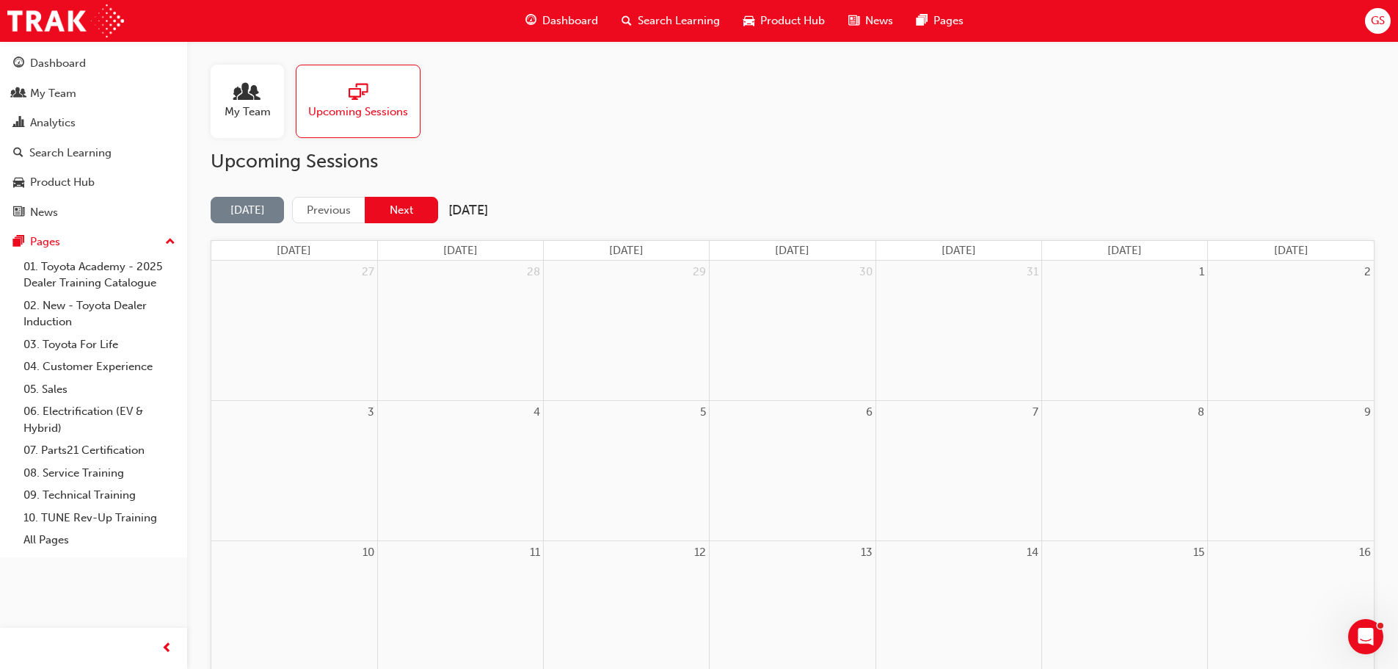
click at [389, 217] on button "Next" at bounding box center [401, 210] width 73 height 27
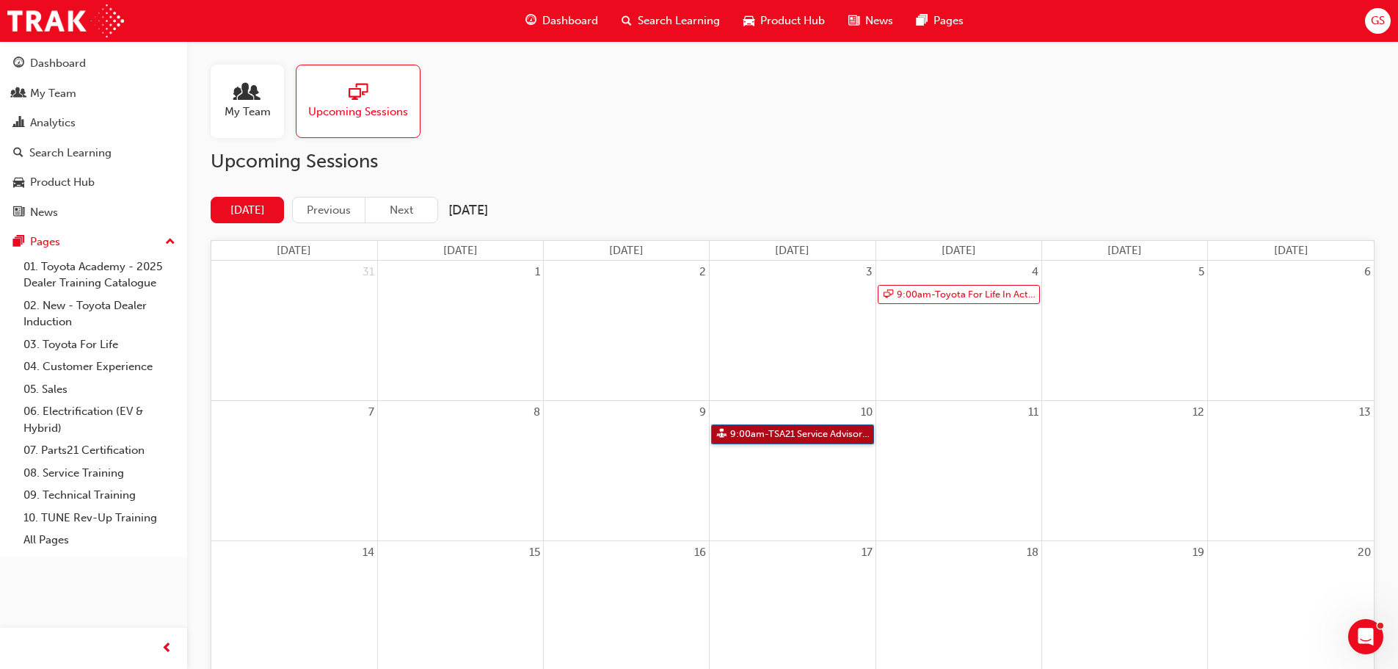
click at [787, 434] on link "9:00am - TSA21 Service Advisor Course ( face to face)" at bounding box center [792, 434] width 162 height 20
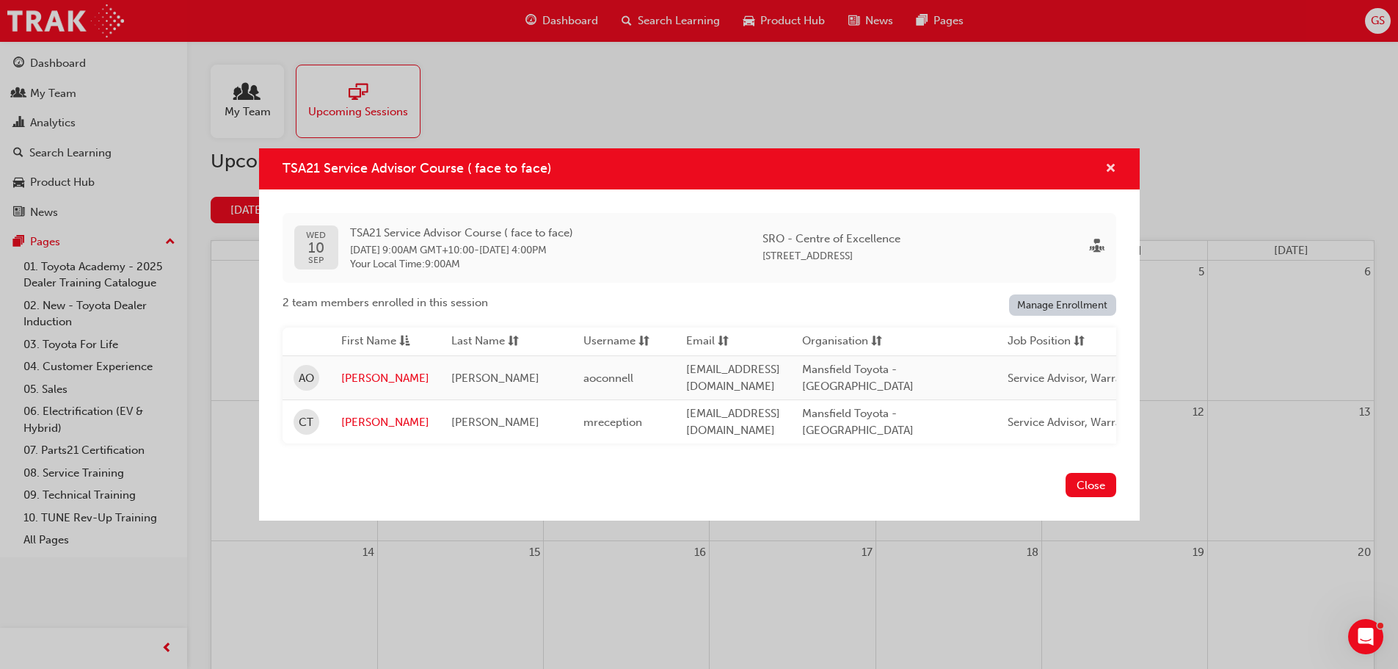
click at [1113, 167] on span "cross-icon" at bounding box center [1111, 169] width 11 height 13
